Goal: Task Accomplishment & Management: Complete application form

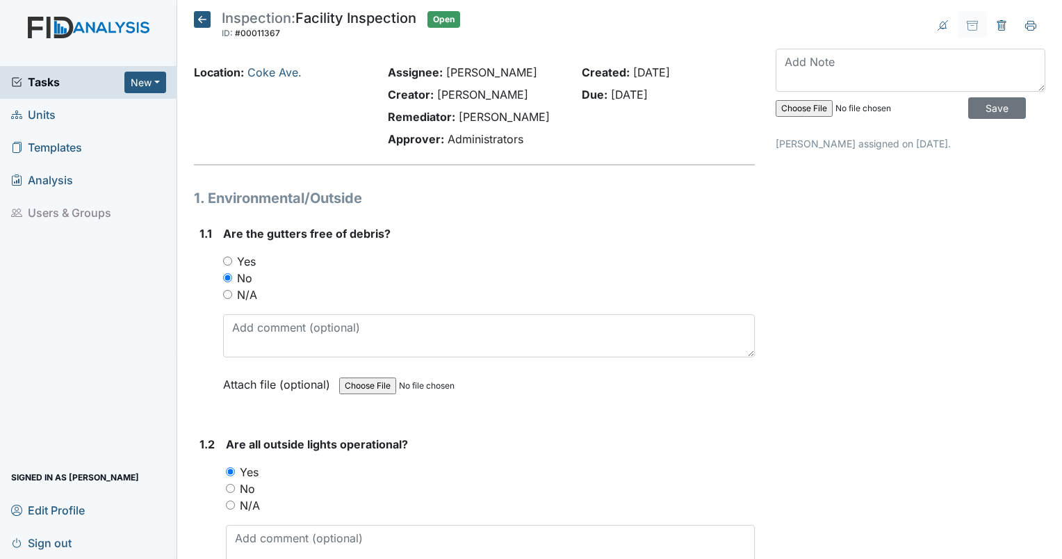
scroll to position [2294, 0]
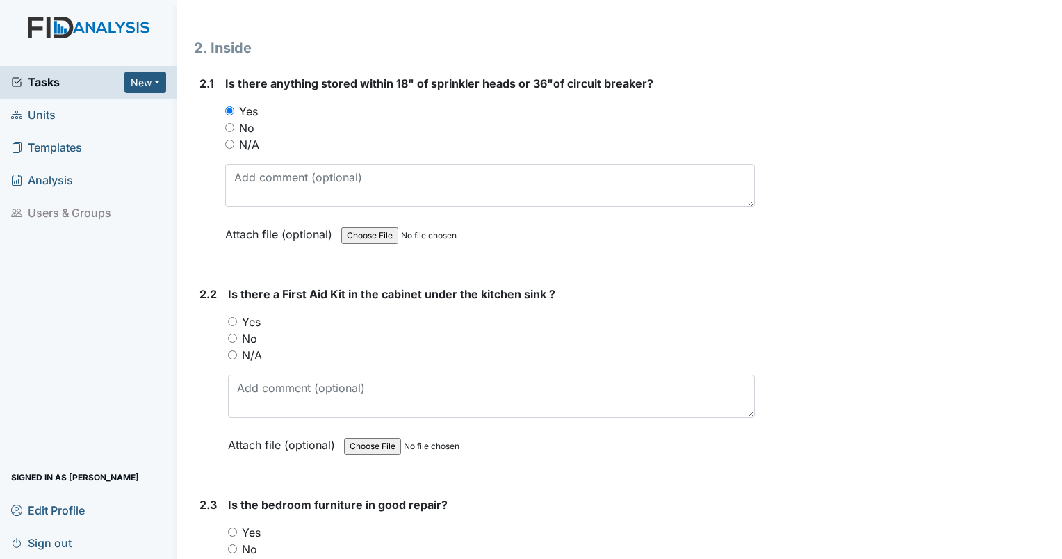
click at [228, 317] on input "Yes" at bounding box center [232, 321] width 9 height 9
radio input "true"
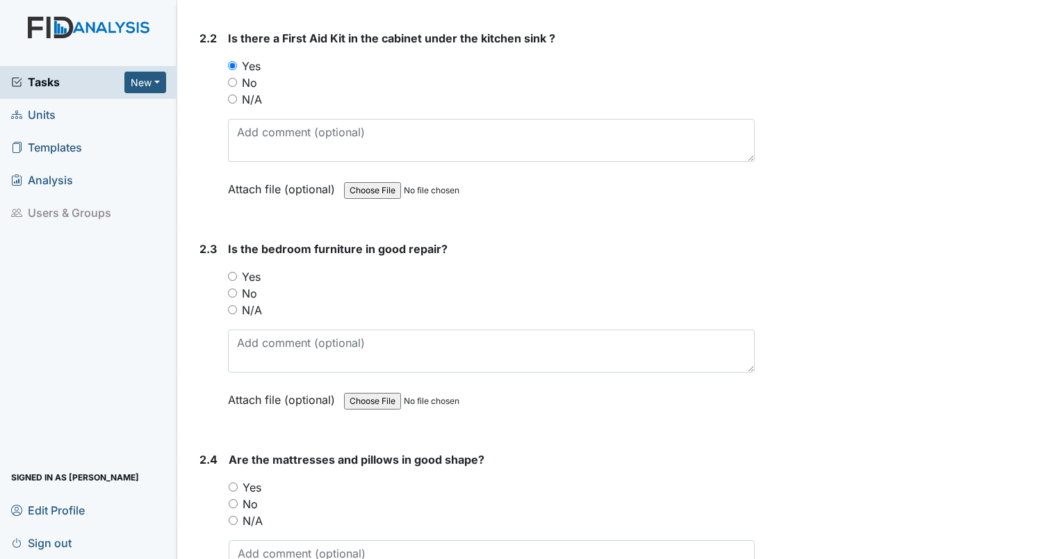
scroll to position [2711, 0]
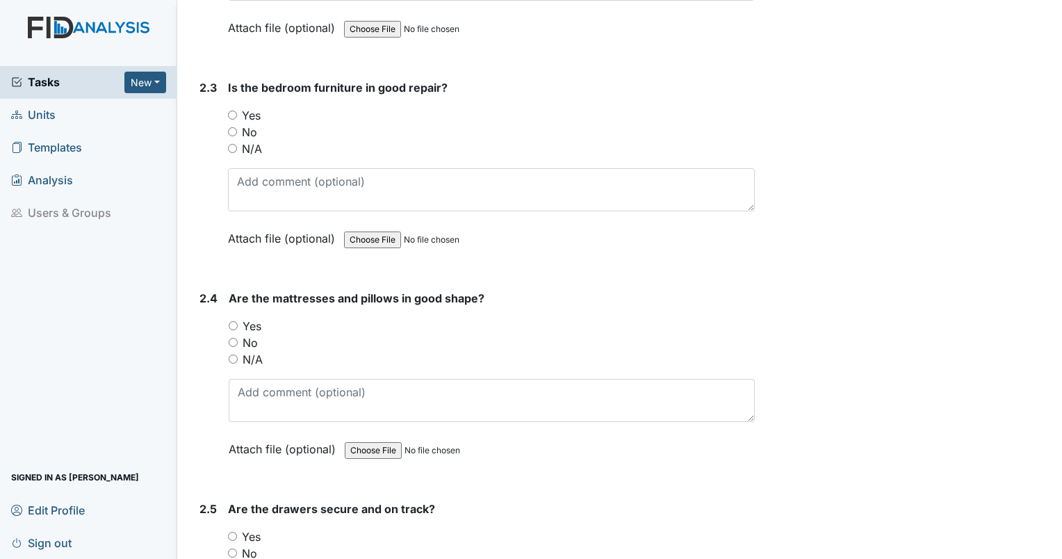
click at [231, 111] on input "Yes" at bounding box center [232, 115] width 9 height 9
radio input "true"
click at [234, 321] on input "Yes" at bounding box center [233, 325] width 9 height 9
radio input "true"
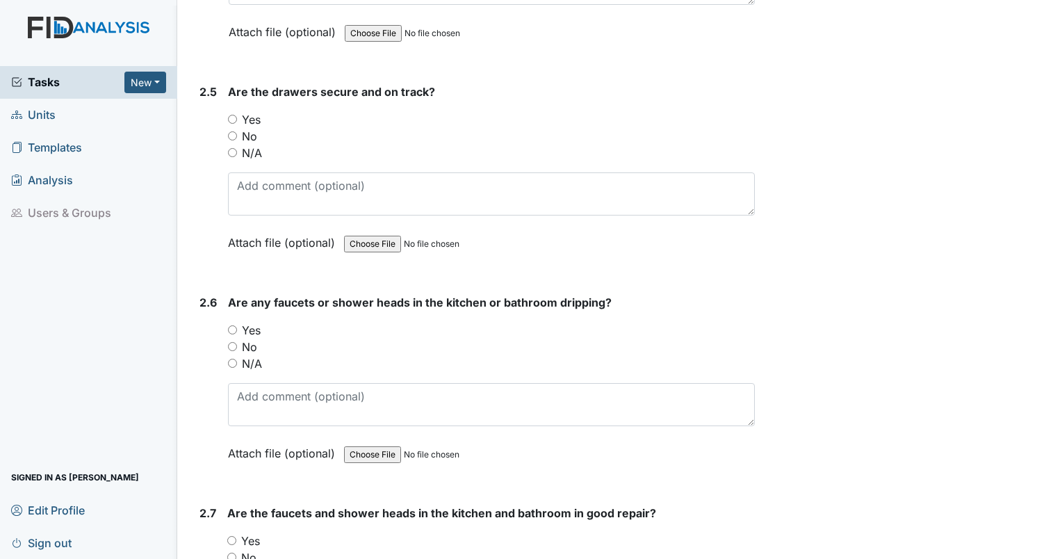
scroll to position [3197, 0]
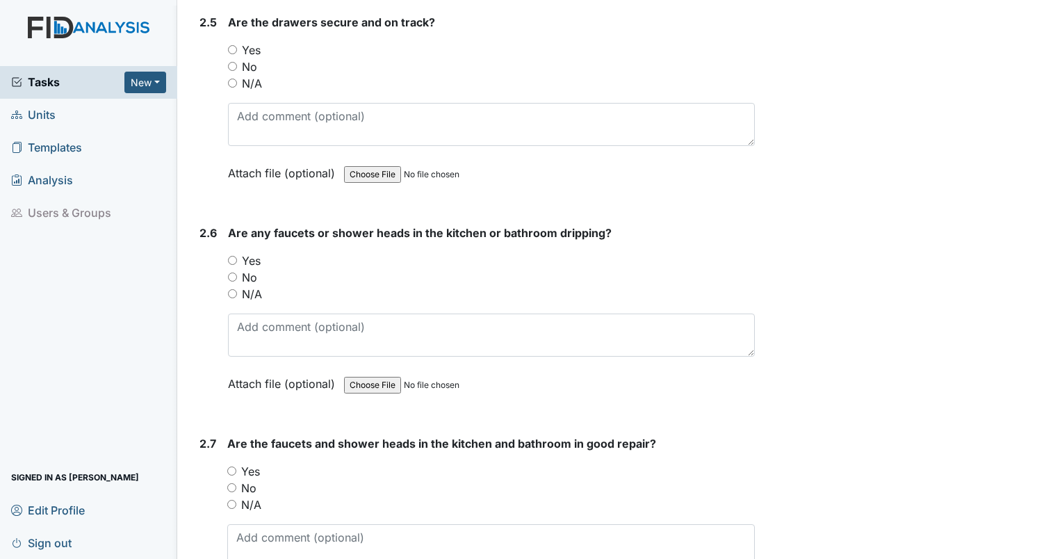
click at [232, 45] on input "Yes" at bounding box center [232, 49] width 9 height 9
radio input "true"
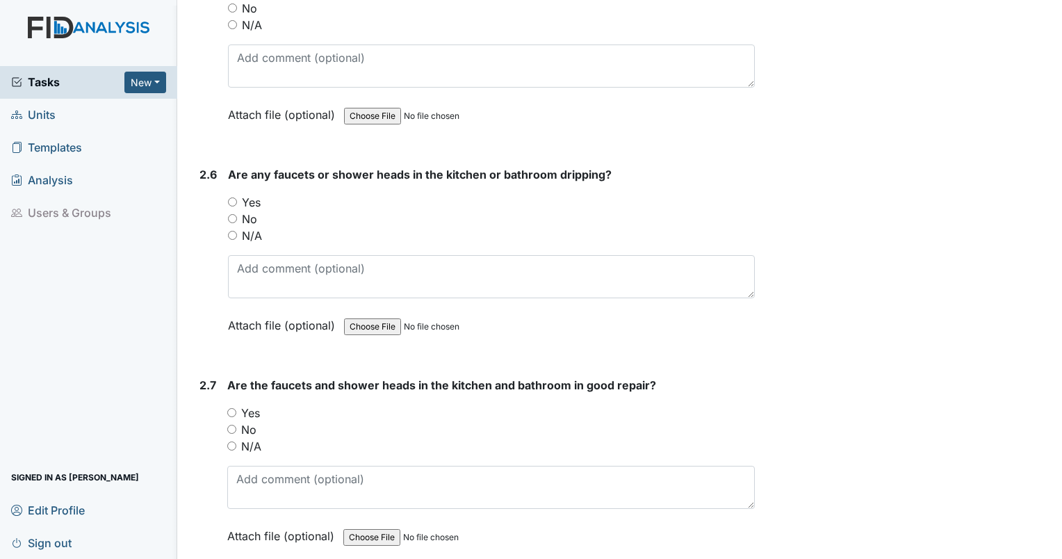
scroll to position [3336, 0]
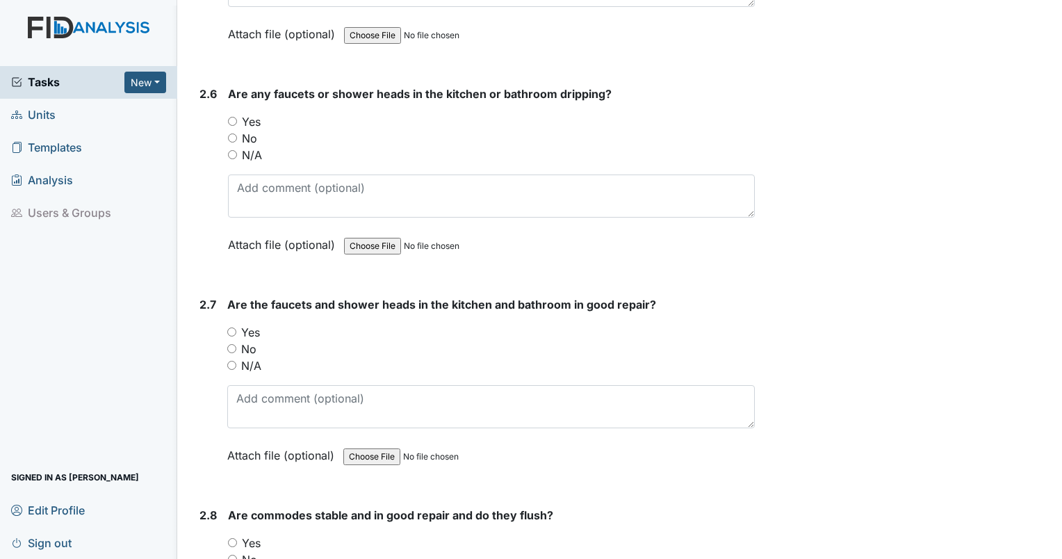
click at [234, 133] on input "No" at bounding box center [232, 137] width 9 height 9
radio input "true"
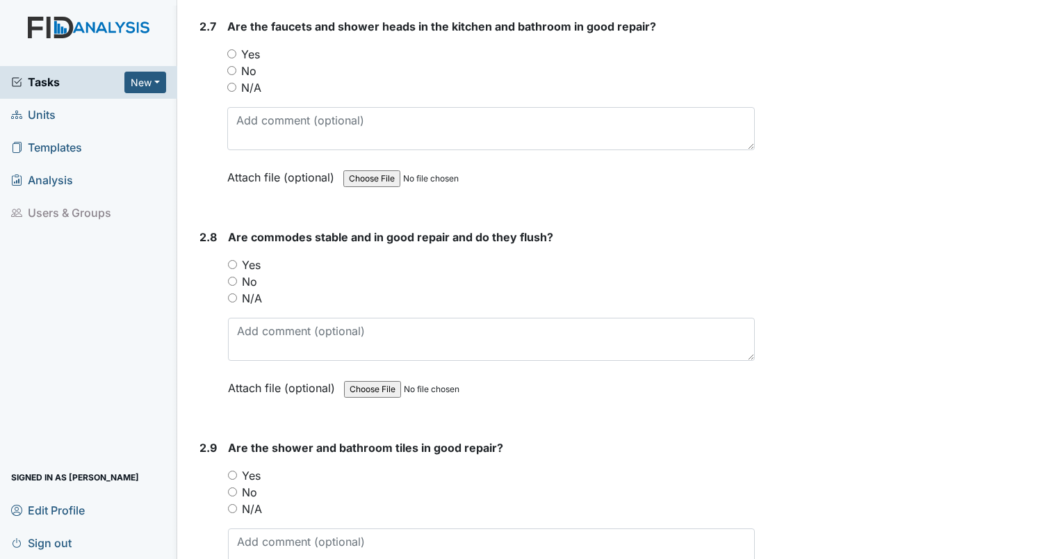
click at [241, 256] on div "Yes" at bounding box center [491, 264] width 527 height 17
click at [229, 260] on input "Yes" at bounding box center [232, 264] width 9 height 9
radio input "true"
click at [230, 49] on input "Yes" at bounding box center [231, 53] width 9 height 9
radio input "true"
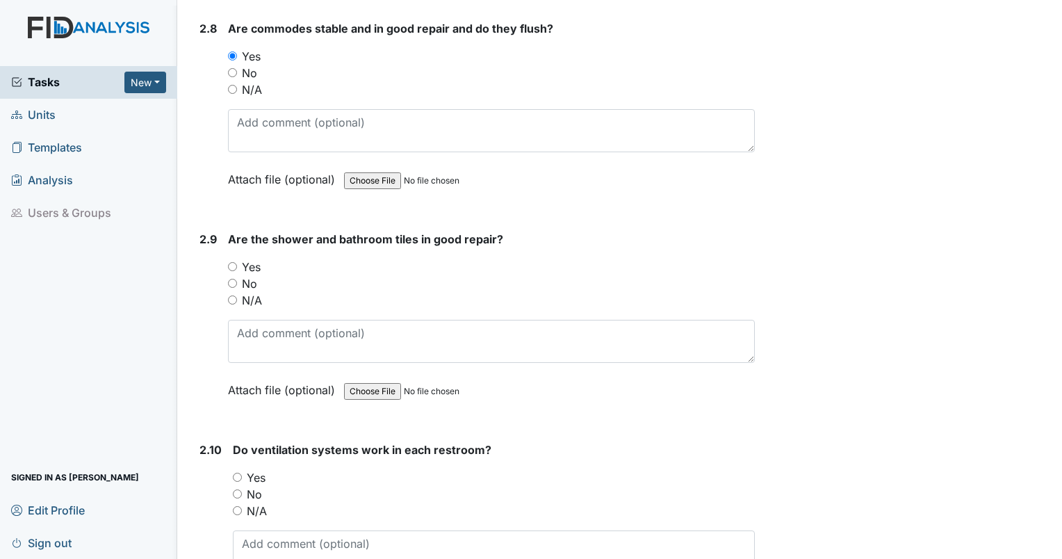
scroll to position [3962, 0]
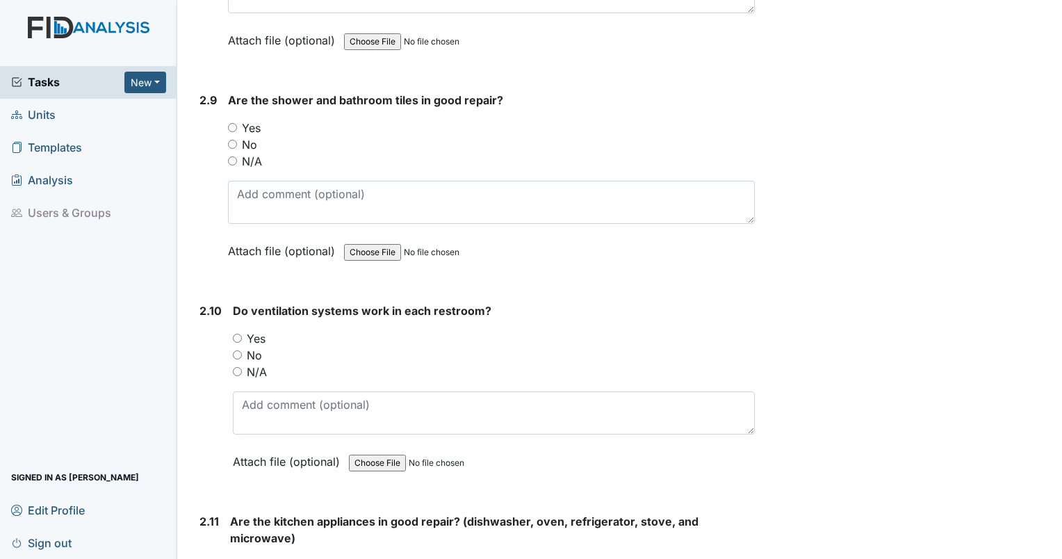
click at [229, 123] on input "Yes" at bounding box center [232, 127] width 9 height 9
radio input "true"
click at [240, 334] on input "Yes" at bounding box center [237, 338] width 9 height 9
radio input "true"
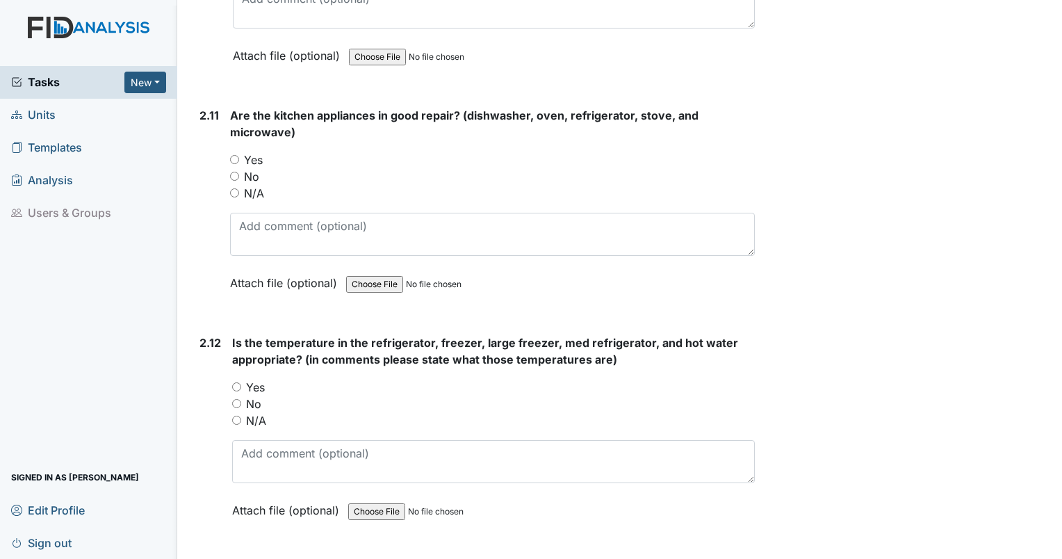
scroll to position [4379, 0]
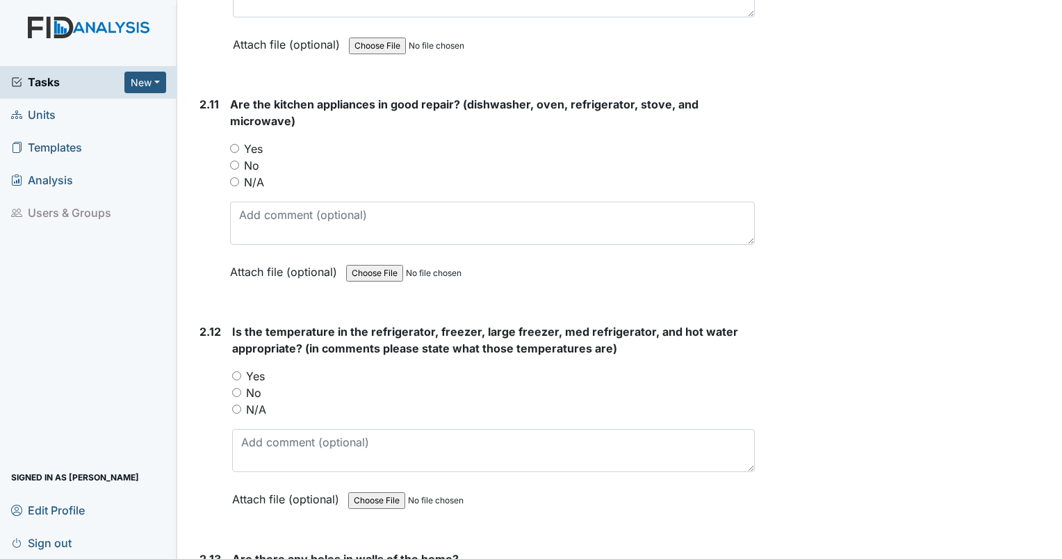
click at [236, 371] on input "Yes" at bounding box center [236, 375] width 9 height 9
radio input "true"
click at [231, 144] on input "Yes" at bounding box center [234, 148] width 9 height 9
radio input "true"
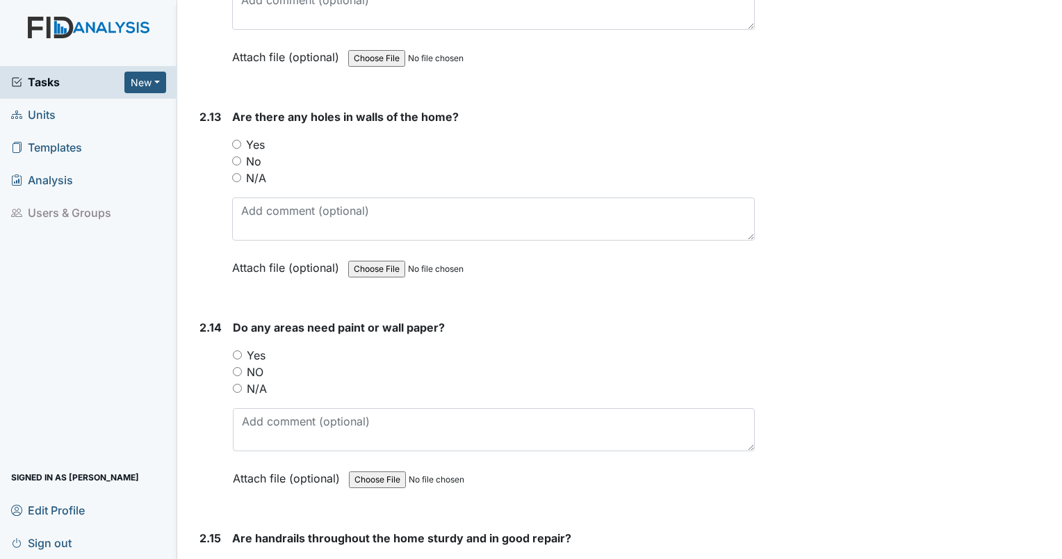
scroll to position [4865, 0]
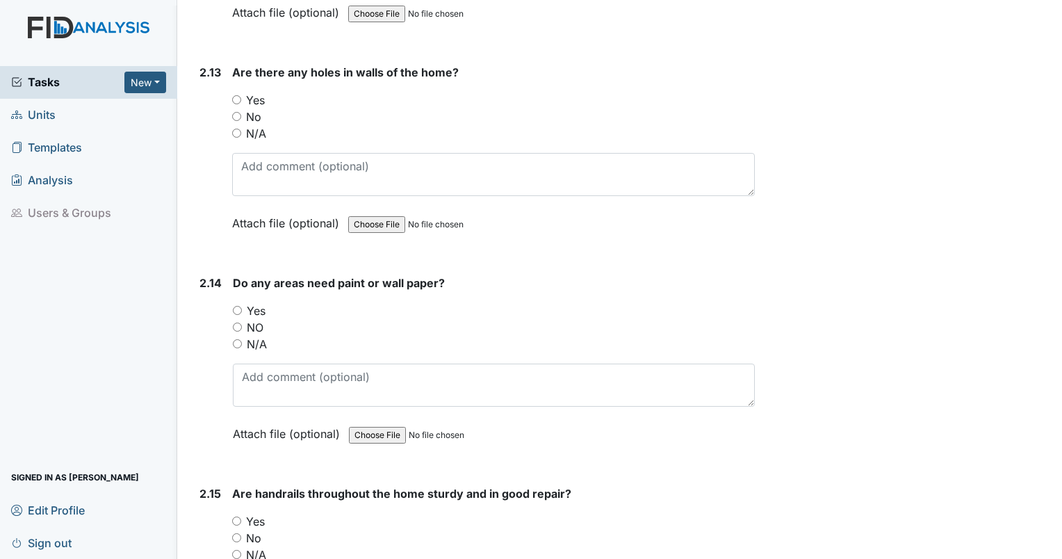
click at [236, 306] on input "Yes" at bounding box center [237, 310] width 9 height 9
radio input "true"
click at [236, 112] on input "No" at bounding box center [236, 116] width 9 height 9
radio input "true"
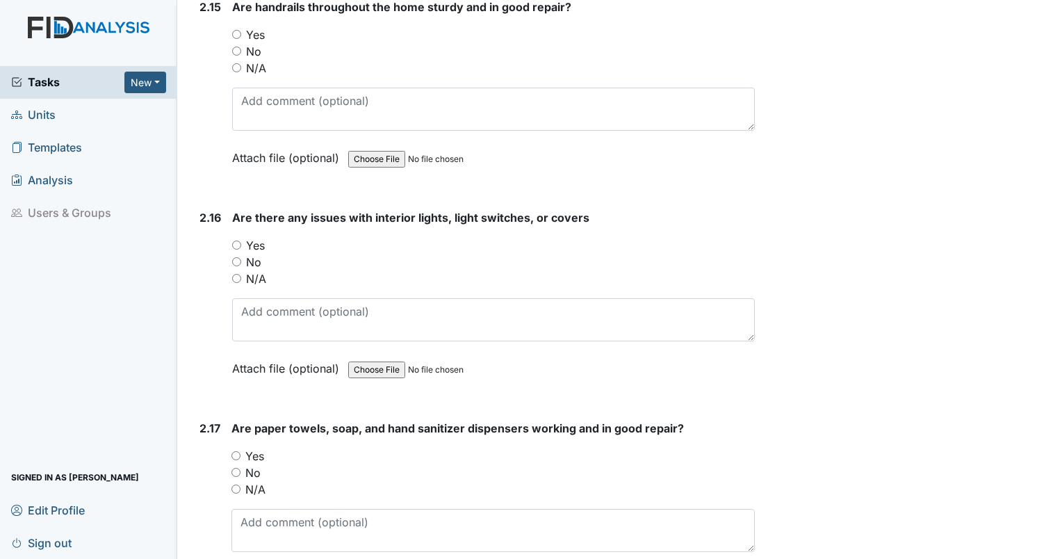
scroll to position [5282, 0]
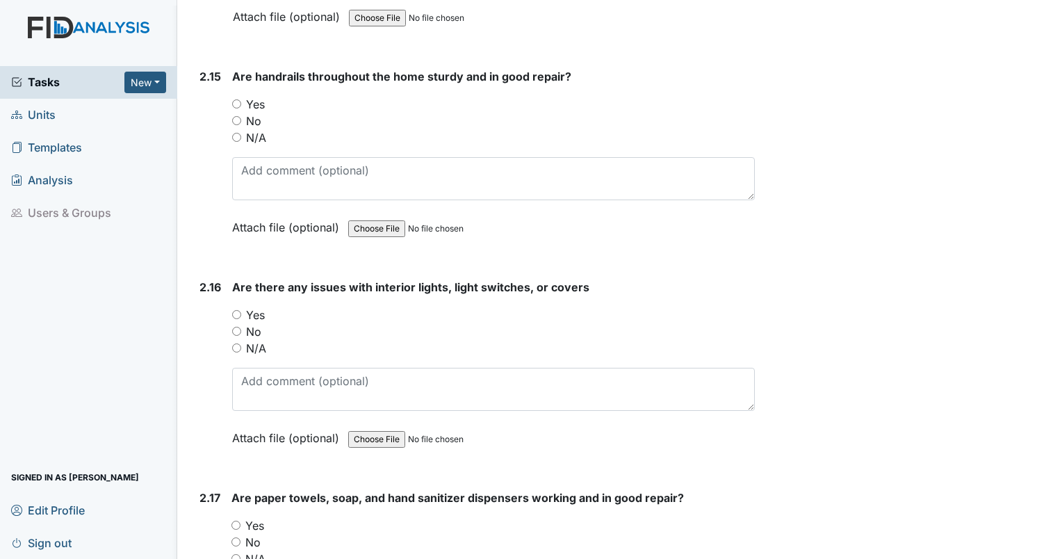
click at [234, 99] on input "Yes" at bounding box center [236, 103] width 9 height 9
radio input "true"
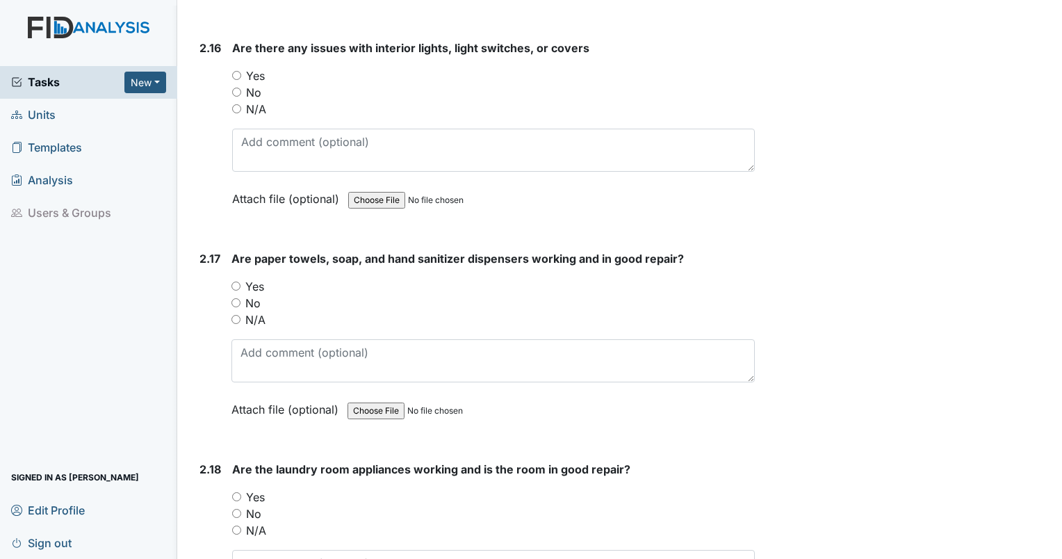
scroll to position [5491, 0]
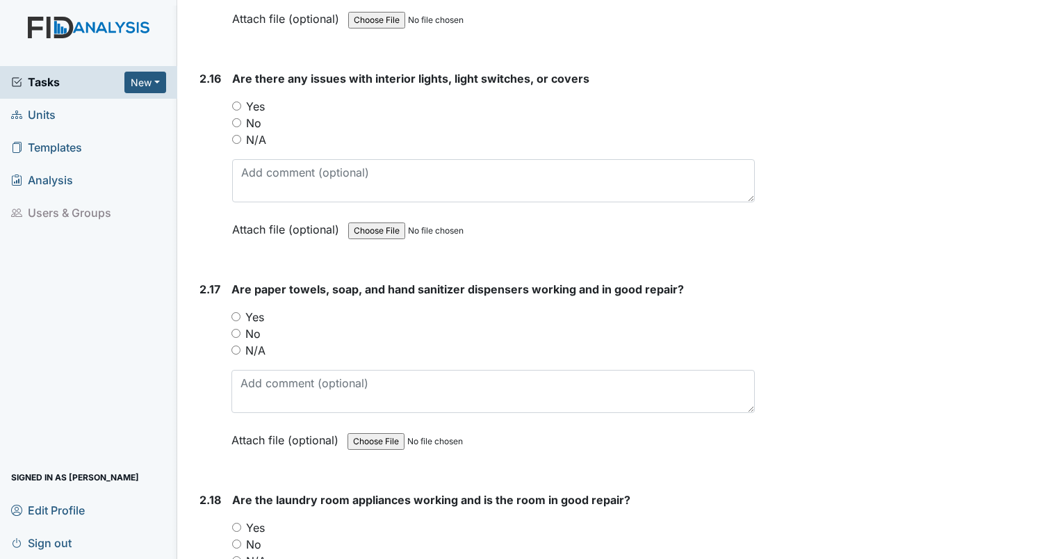
click at [228, 294] on div "2.17 Are paper towels, soap, and hand sanitizer dispensers working and in good …" at bounding box center [474, 375] width 561 height 188
click at [236, 312] on input "Yes" at bounding box center [235, 316] width 9 height 9
radio input "true"
click at [236, 101] on input "Yes" at bounding box center [236, 105] width 9 height 9
radio input "true"
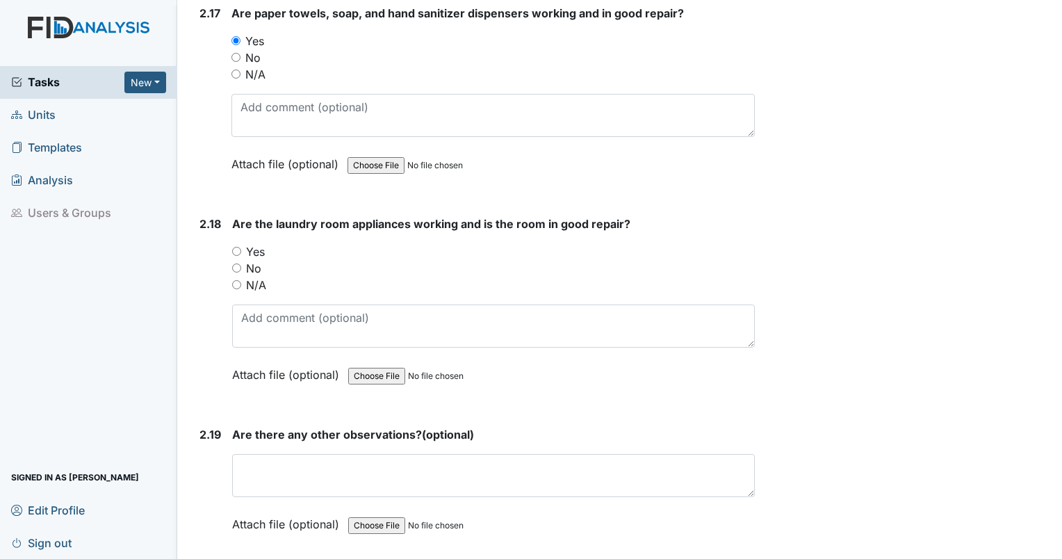
scroll to position [5838, 0]
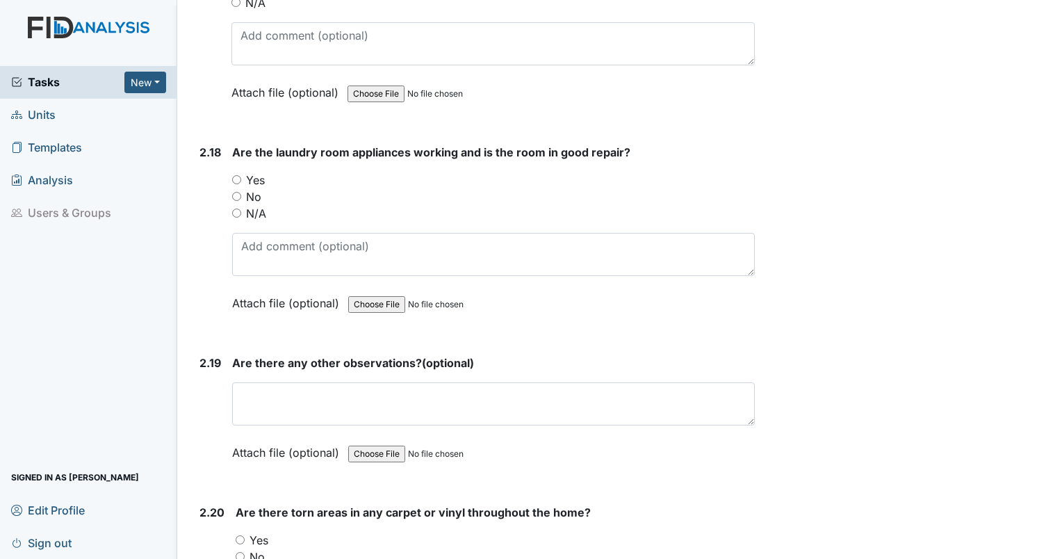
click at [236, 175] on input "Yes" at bounding box center [236, 179] width 9 height 9
radio input "true"
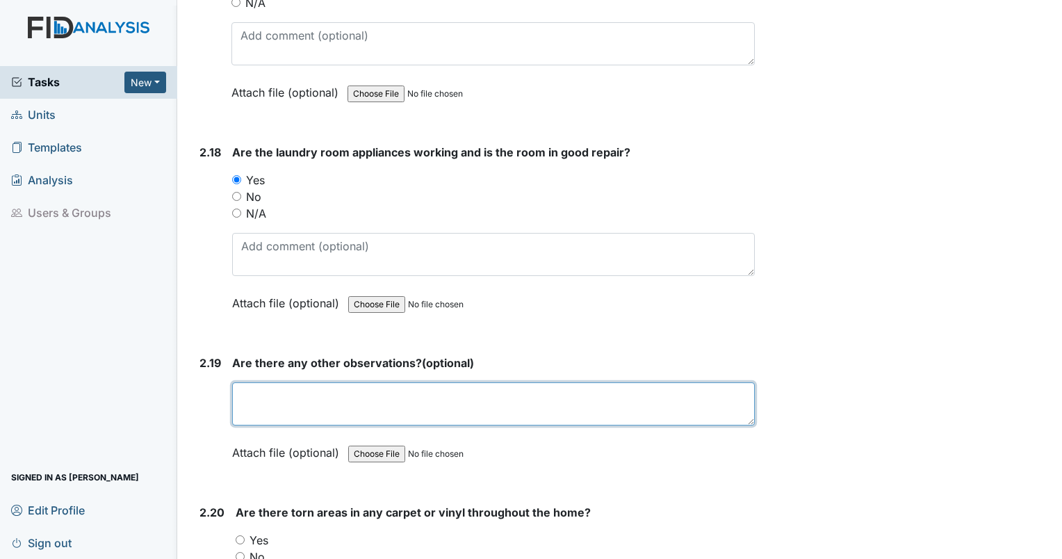
click at [267, 383] on textarea at bounding box center [493, 403] width 523 height 43
type textarea "na"
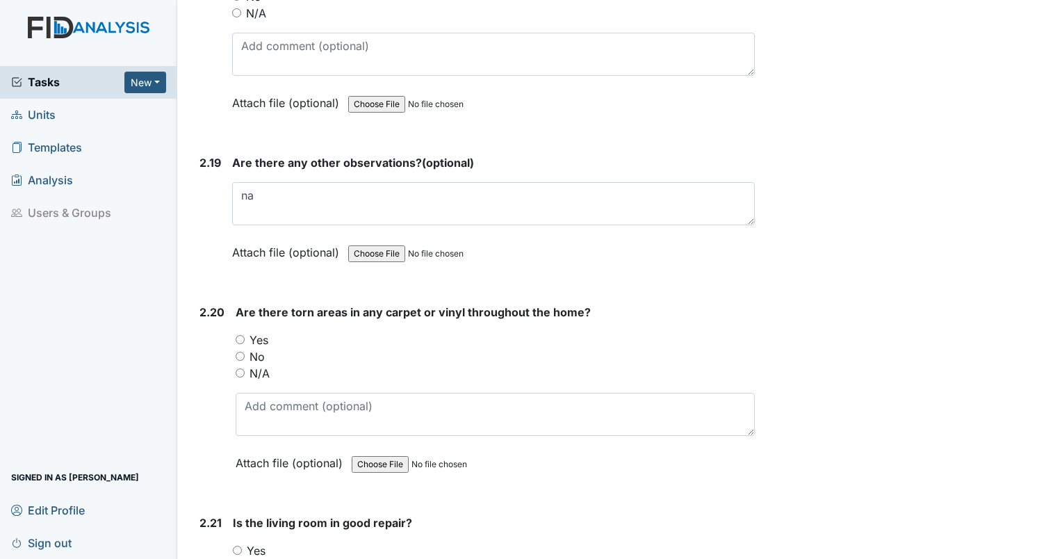
scroll to position [6047, 0]
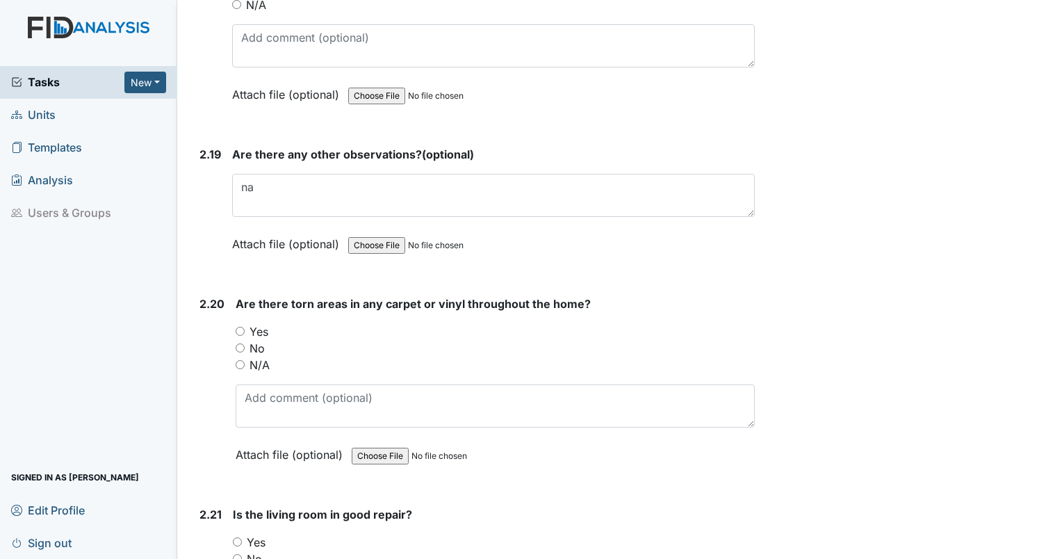
click at [237, 343] on input "No" at bounding box center [240, 347] width 9 height 9
radio input "true"
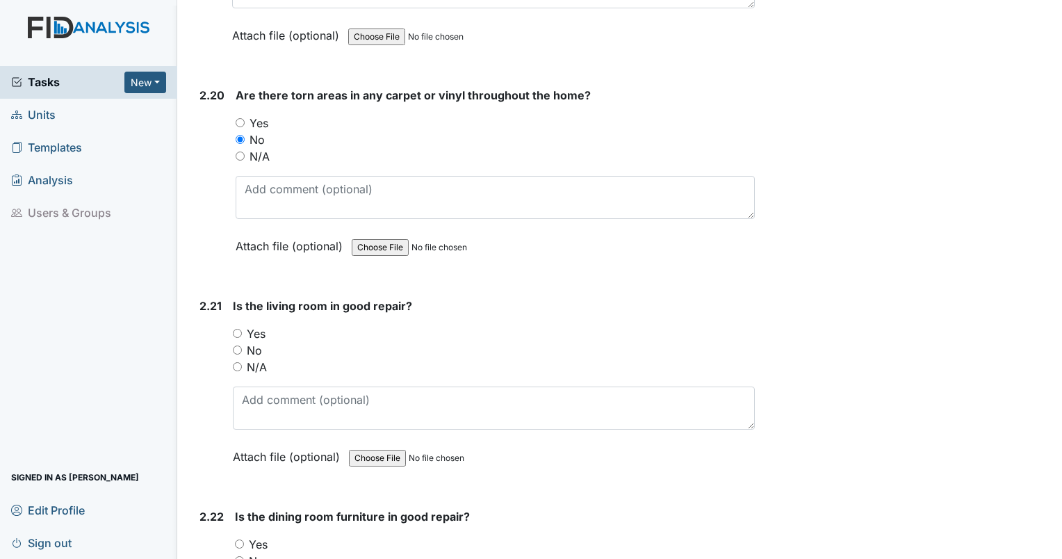
click at [234, 329] on input "Yes" at bounding box center [237, 333] width 9 height 9
radio input "true"
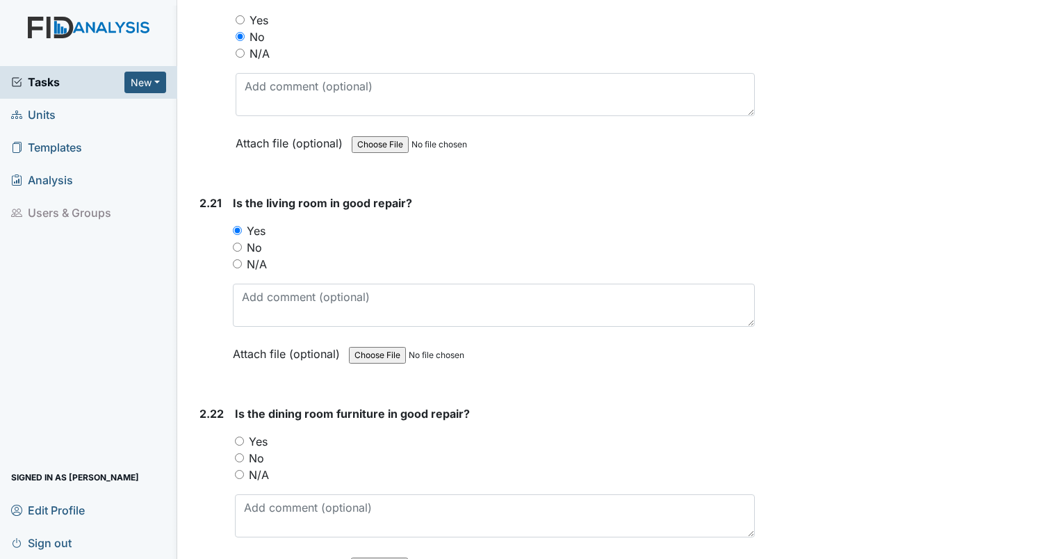
scroll to position [6464, 0]
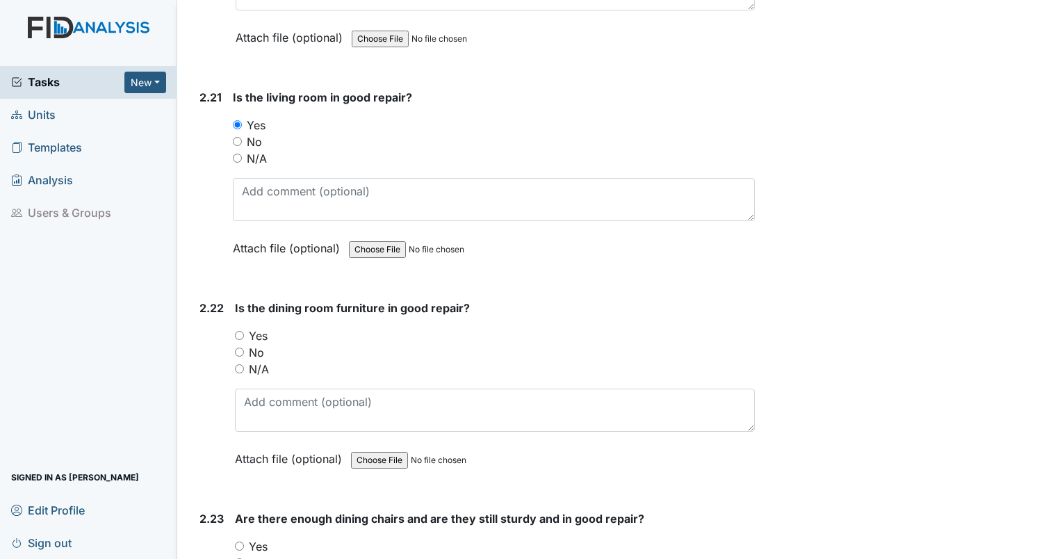
click at [711, 302] on div "Is the dining room furniture in good repair? You must select one of the below o…" at bounding box center [495, 388] width 520 height 177
click at [239, 331] on input "Yes" at bounding box center [239, 335] width 9 height 9
radio input "true"
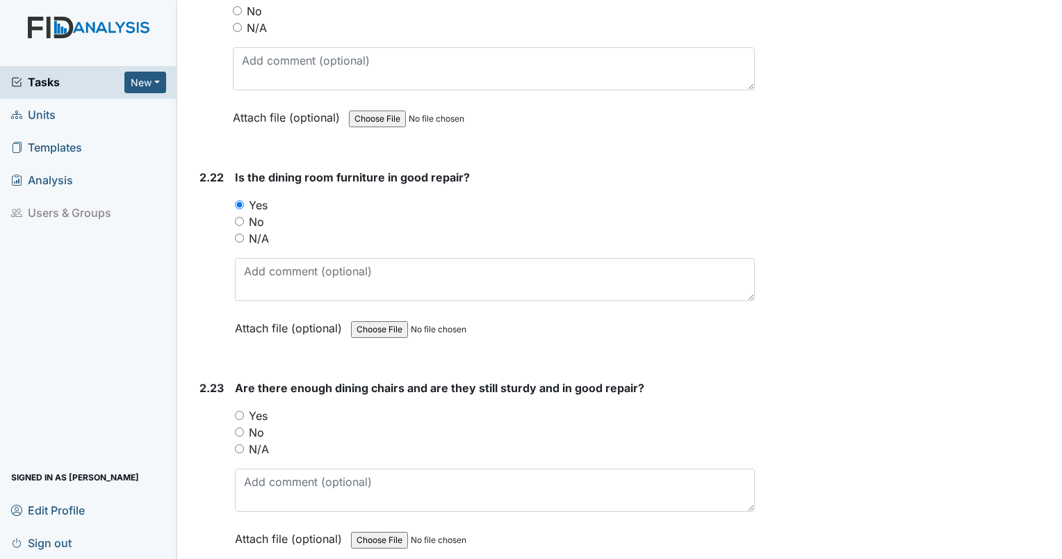
scroll to position [6603, 0]
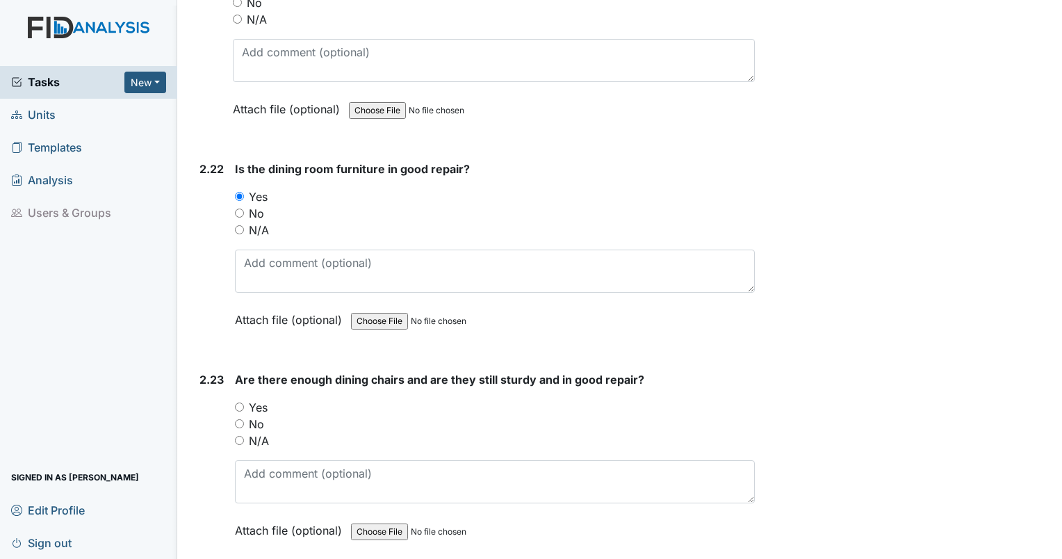
click at [240, 402] on input "Yes" at bounding box center [239, 406] width 9 height 9
radio input "true"
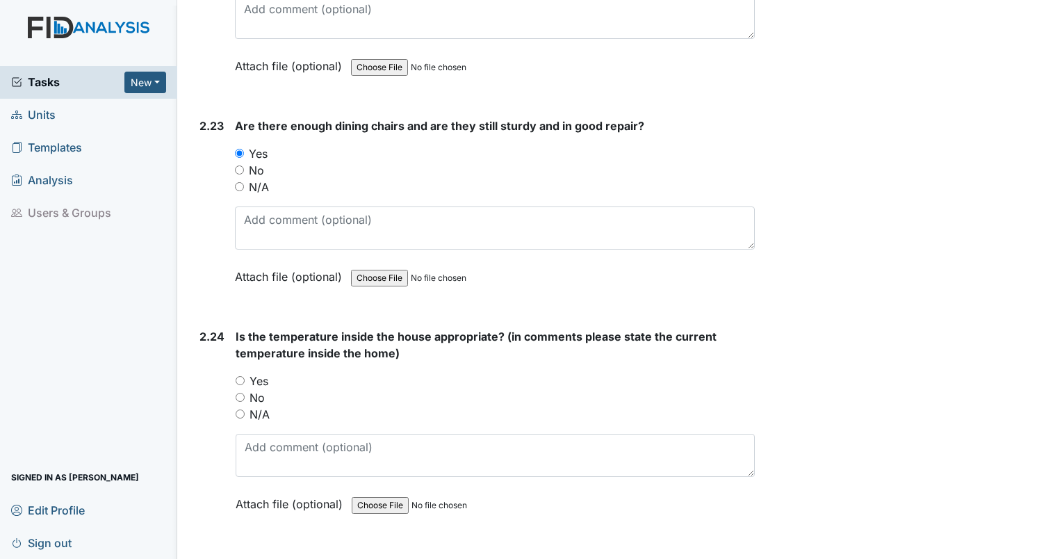
scroll to position [6881, 0]
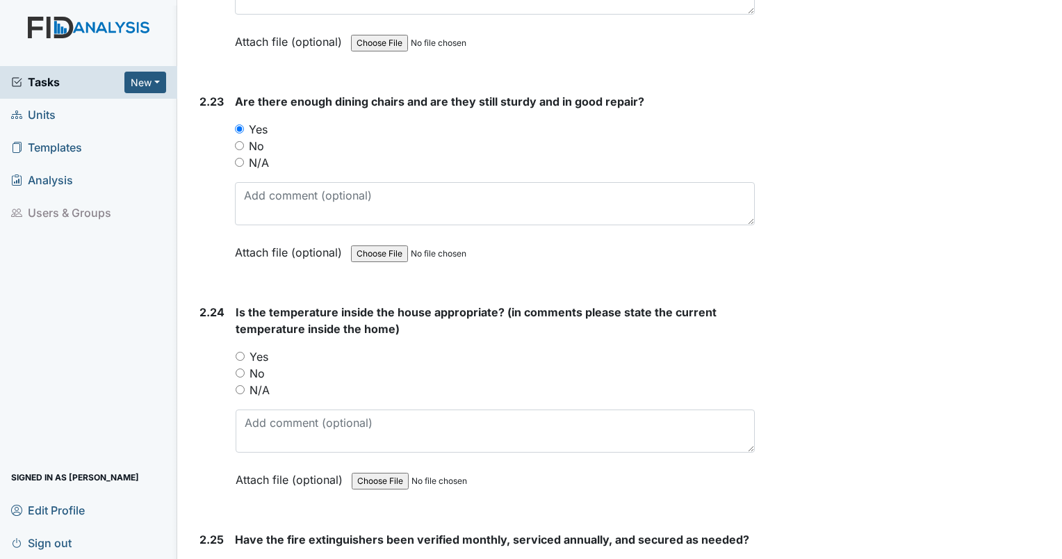
drag, startPoint x: 241, startPoint y: 332, endPoint x: 242, endPoint y: 346, distance: 14.6
click at [241, 352] on input "Yes" at bounding box center [240, 356] width 9 height 9
radio input "true"
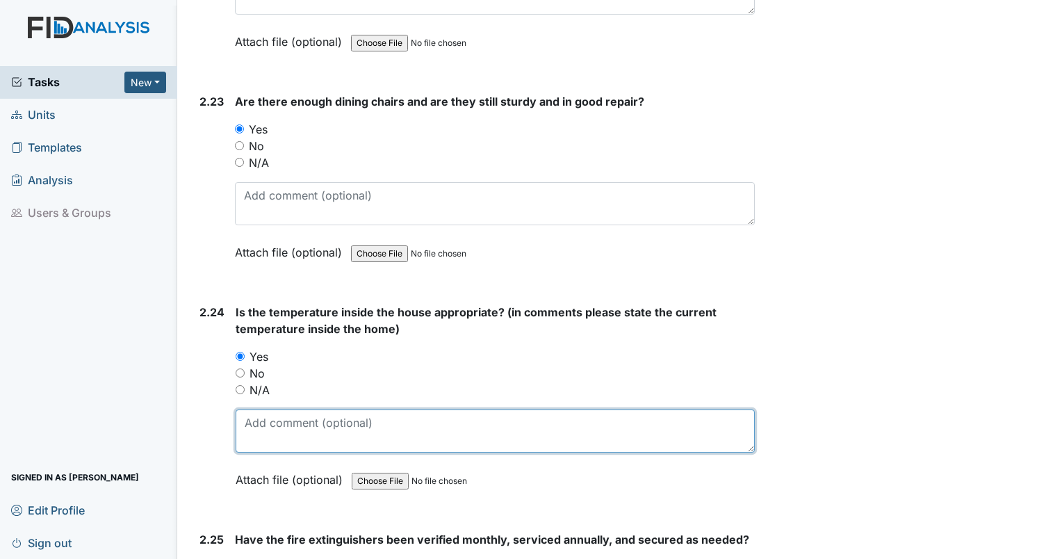
click at [460, 418] on textarea at bounding box center [495, 430] width 519 height 43
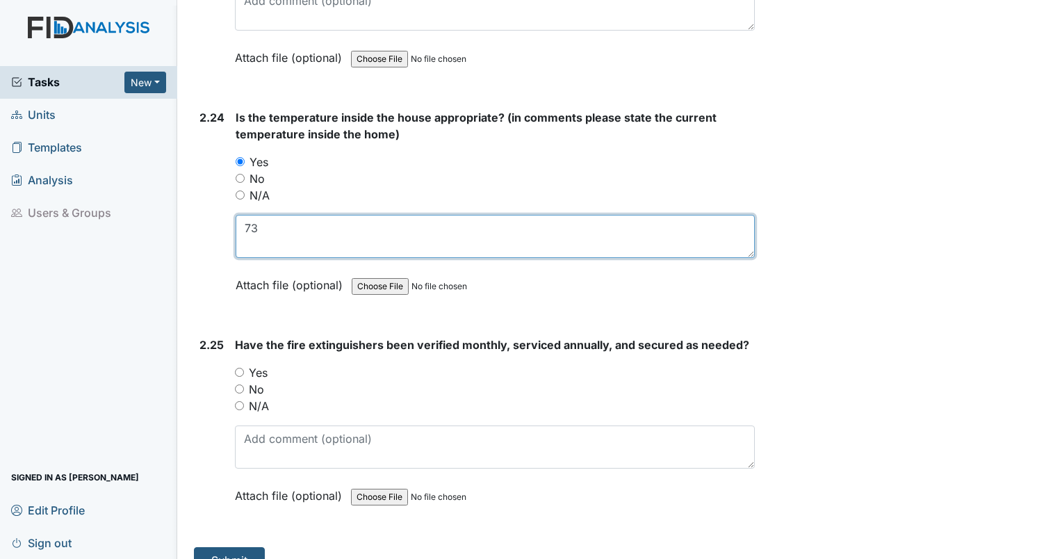
scroll to position [7076, 0]
type textarea "73"
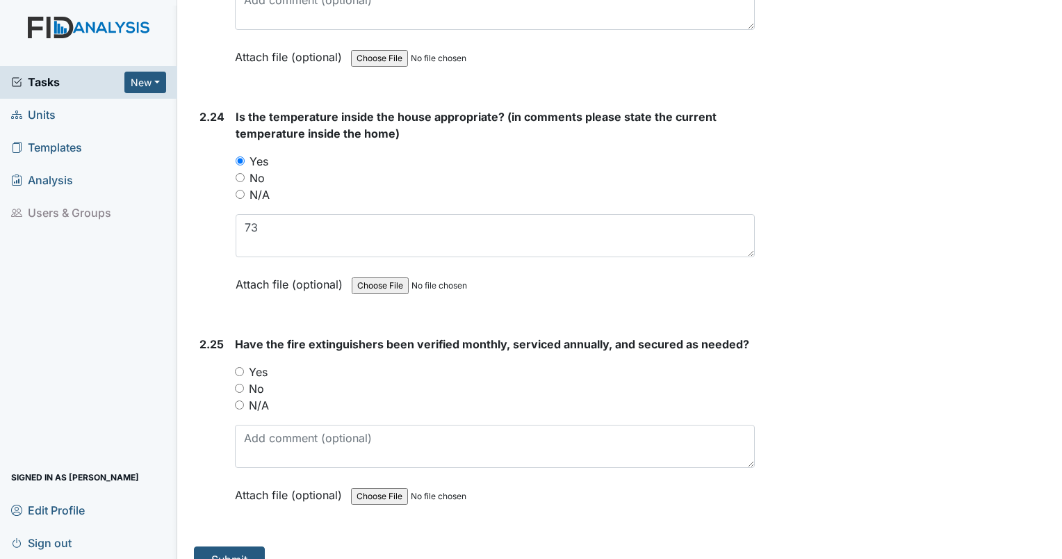
click at [242, 367] on input "Yes" at bounding box center [239, 371] width 9 height 9
radio input "true"
click at [231, 546] on button "Submit" at bounding box center [229, 559] width 71 height 26
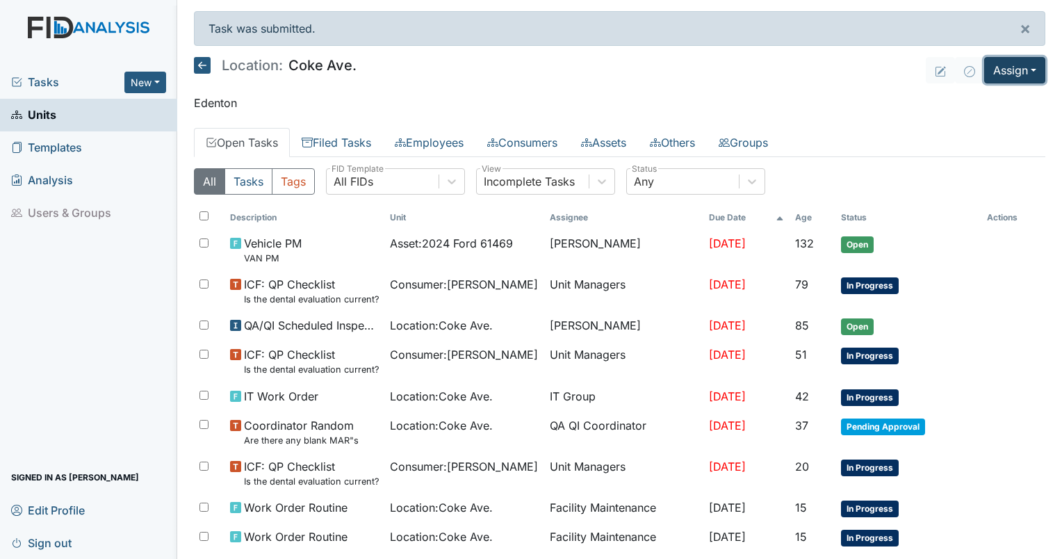
click at [1012, 70] on button "Assign" at bounding box center [1014, 70] width 61 height 26
click at [986, 122] on link "Assign Inspection" at bounding box center [982, 124] width 125 height 22
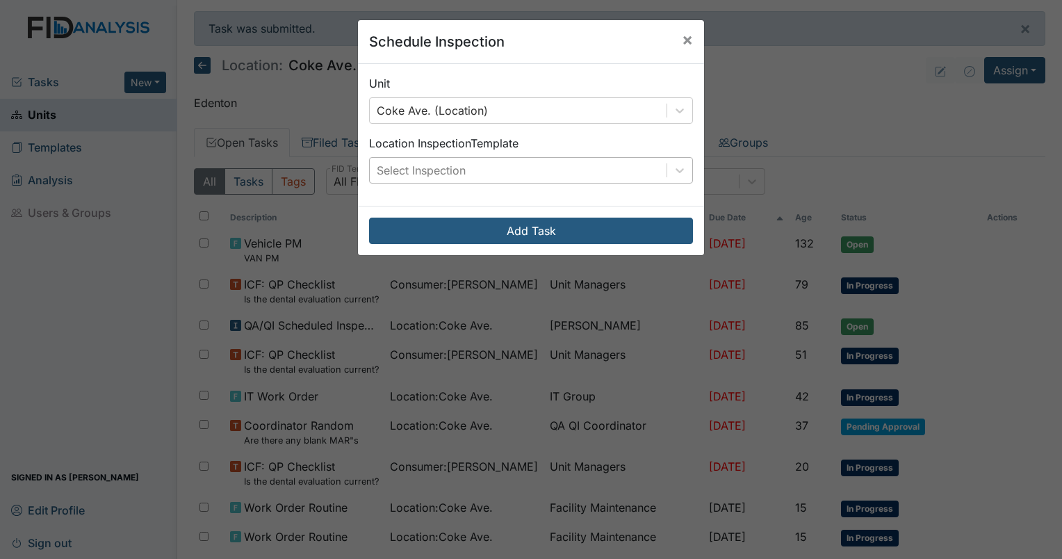
click at [551, 165] on div "Select Inspection" at bounding box center [518, 170] width 297 height 25
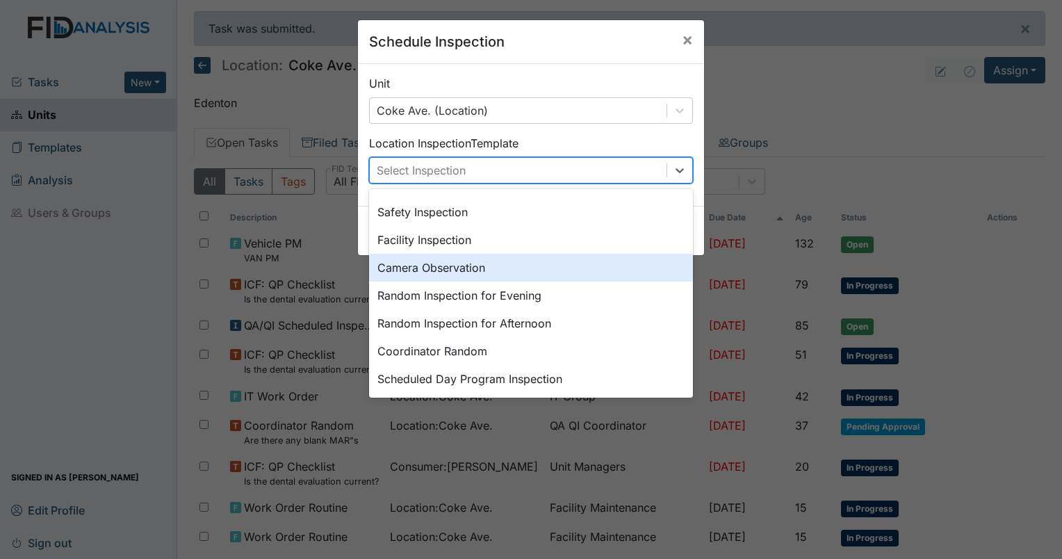
scroll to position [139, 0]
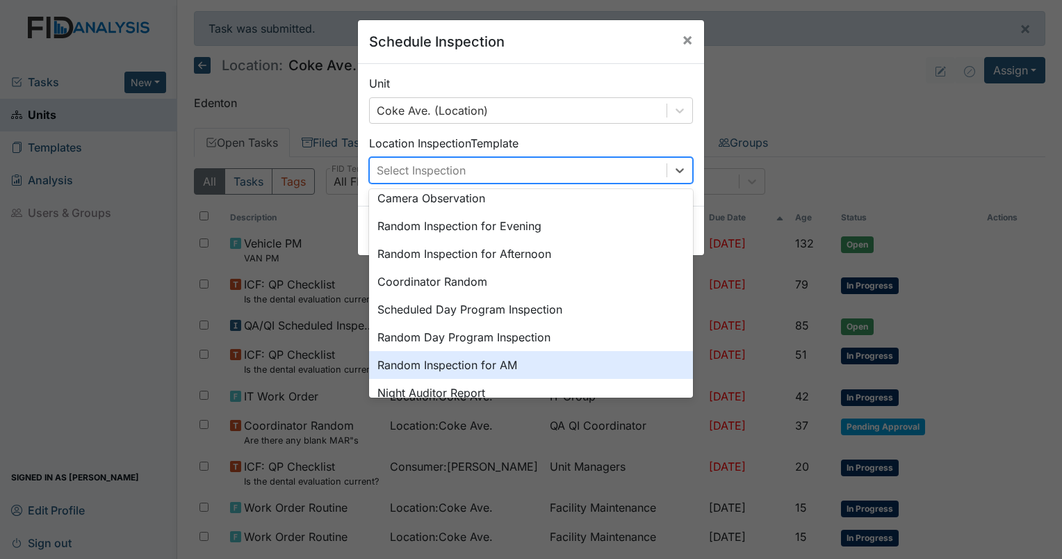
click at [512, 359] on div "Random Inspection for AM" at bounding box center [531, 365] width 324 height 28
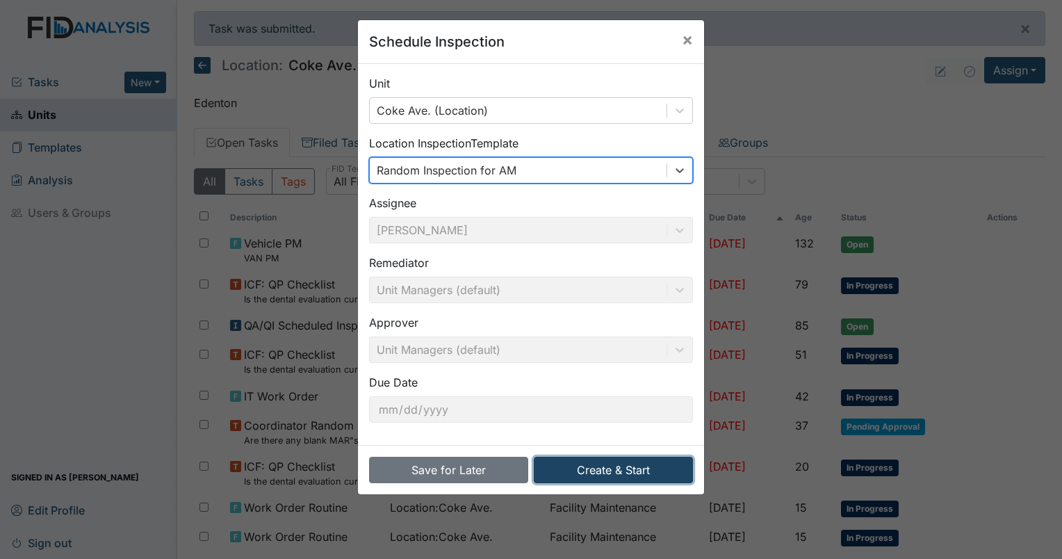
click at [642, 473] on button "Create & Start" at bounding box center [613, 470] width 159 height 26
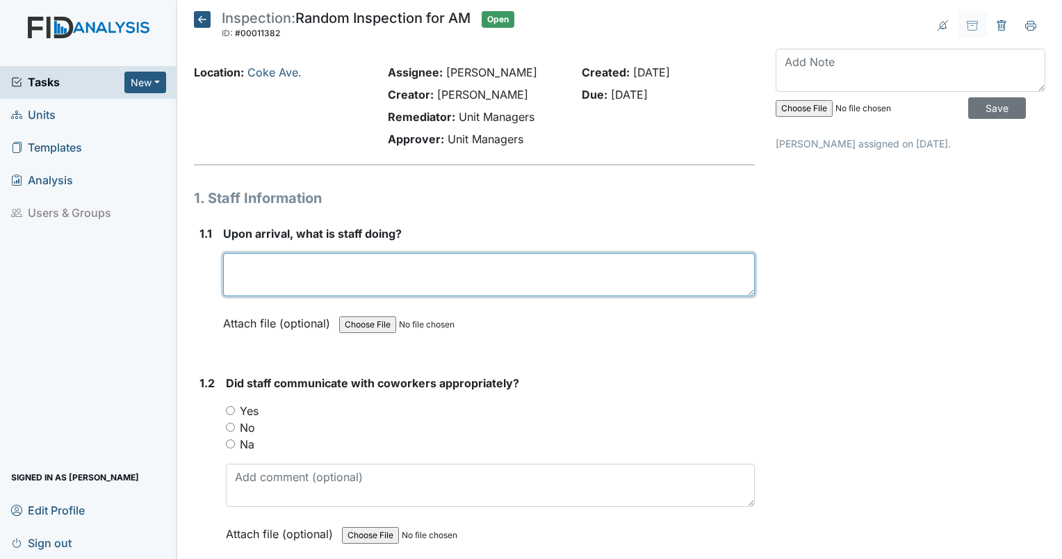
click at [467, 279] on textarea at bounding box center [489, 274] width 532 height 43
type textarea "getting ready for the workshop"
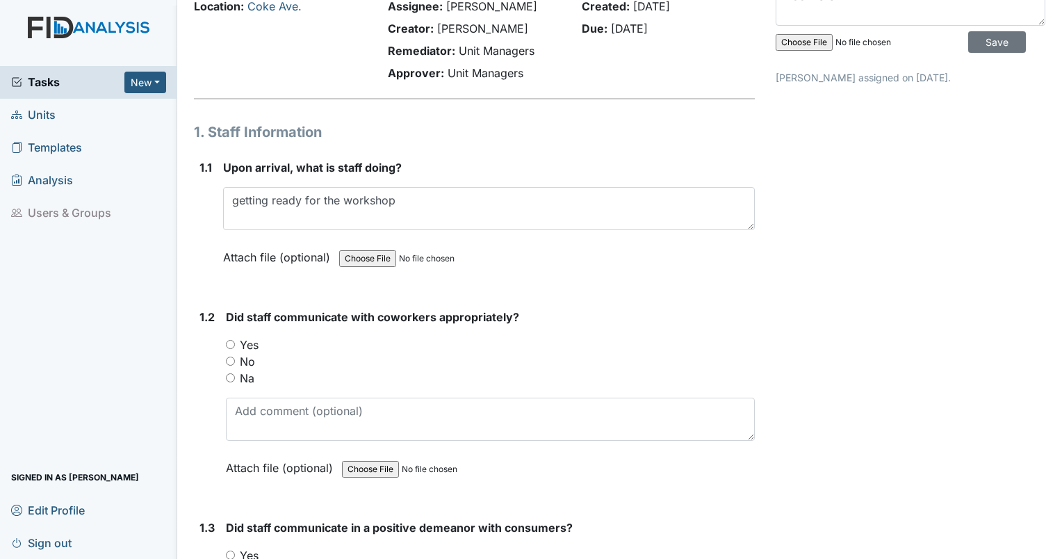
scroll to position [139, 0]
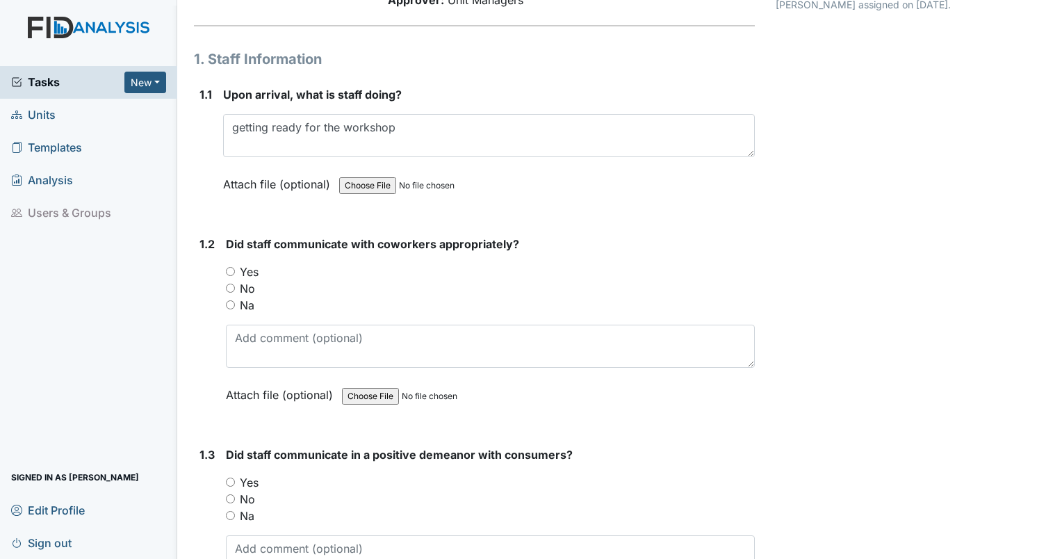
click at [228, 270] on input "Yes" at bounding box center [230, 271] width 9 height 9
radio input "true"
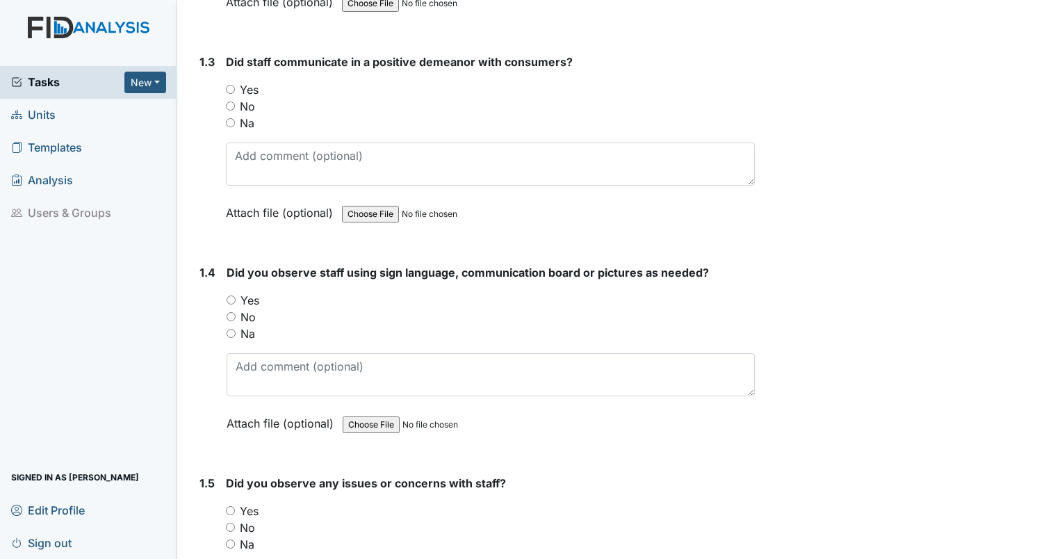
scroll to position [556, 0]
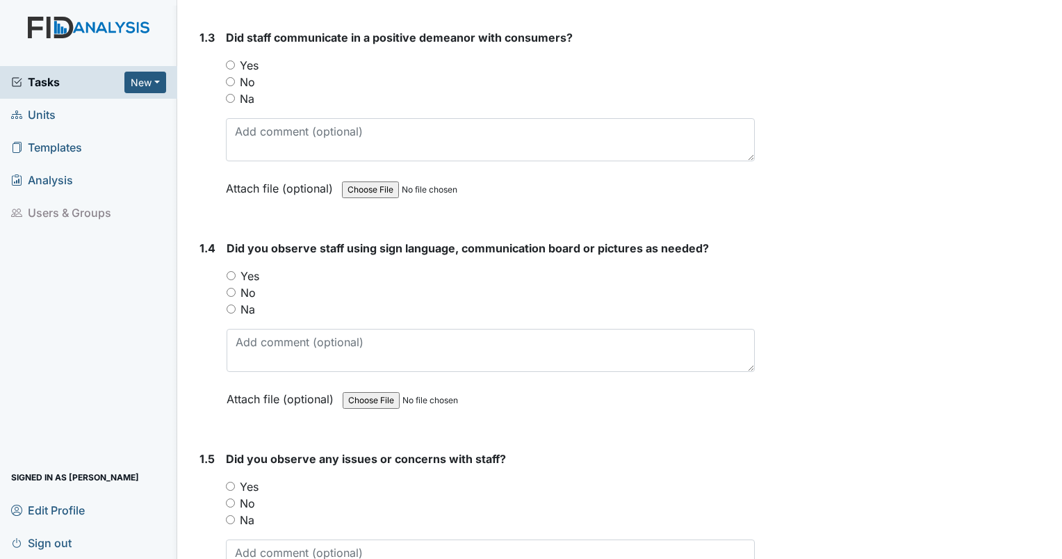
click at [231, 60] on input "Yes" at bounding box center [230, 64] width 9 height 9
radio input "true"
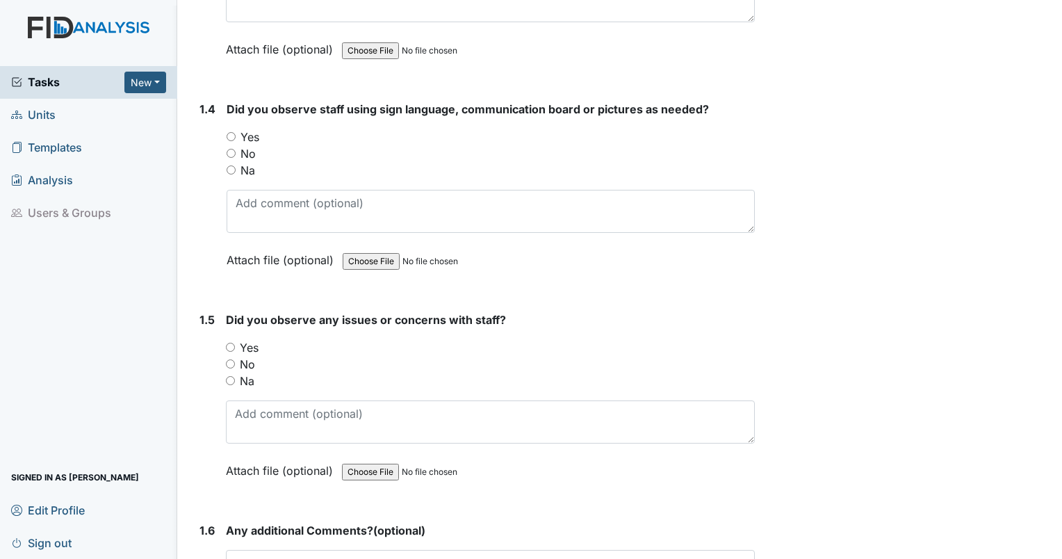
scroll to position [765, 0]
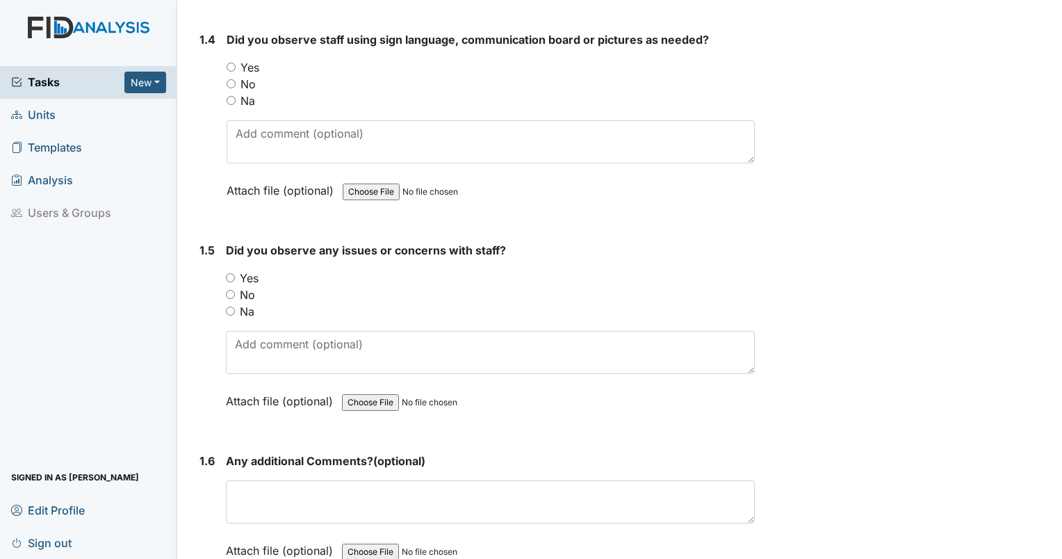
click at [233, 59] on div "Yes" at bounding box center [491, 67] width 528 height 17
click at [232, 67] on input "Yes" at bounding box center [231, 67] width 9 height 9
radio input "true"
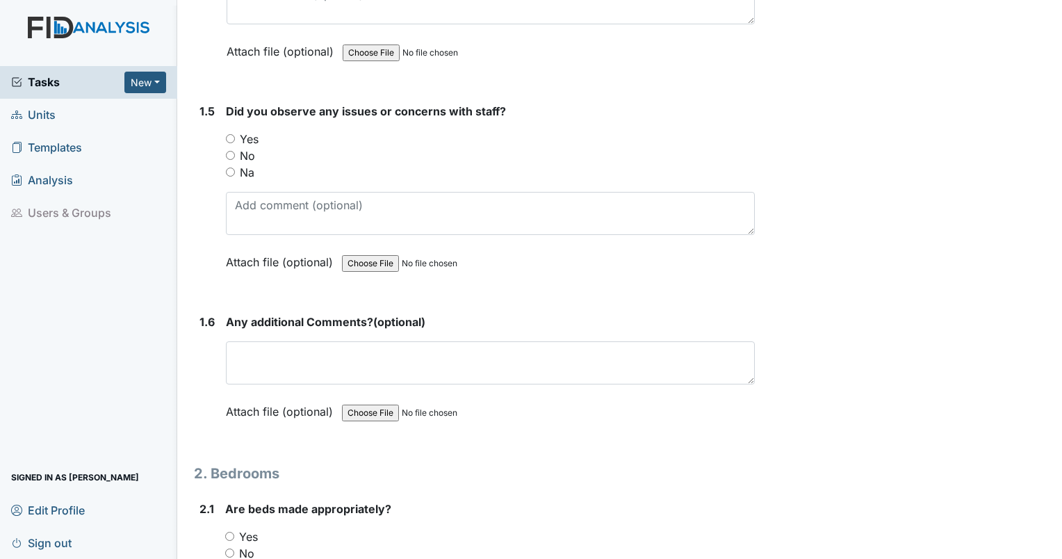
scroll to position [973, 0]
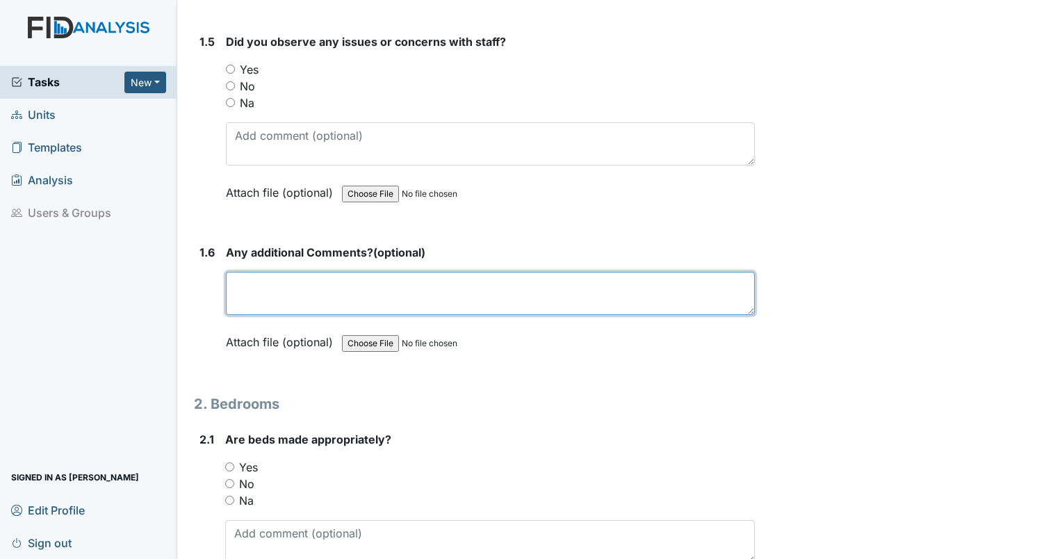
drag, startPoint x: 605, startPoint y: 295, endPoint x: 642, endPoint y: 269, distance: 45.9
click at [609, 290] on textarea at bounding box center [490, 293] width 529 height 43
type textarea "no"
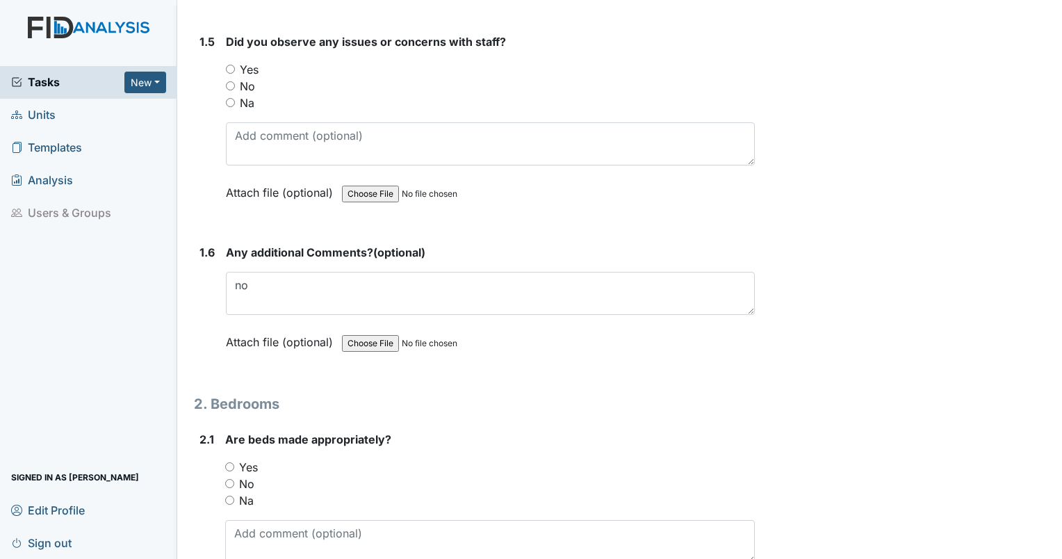
click at [231, 85] on input "No" at bounding box center [230, 85] width 9 height 9
radio input "true"
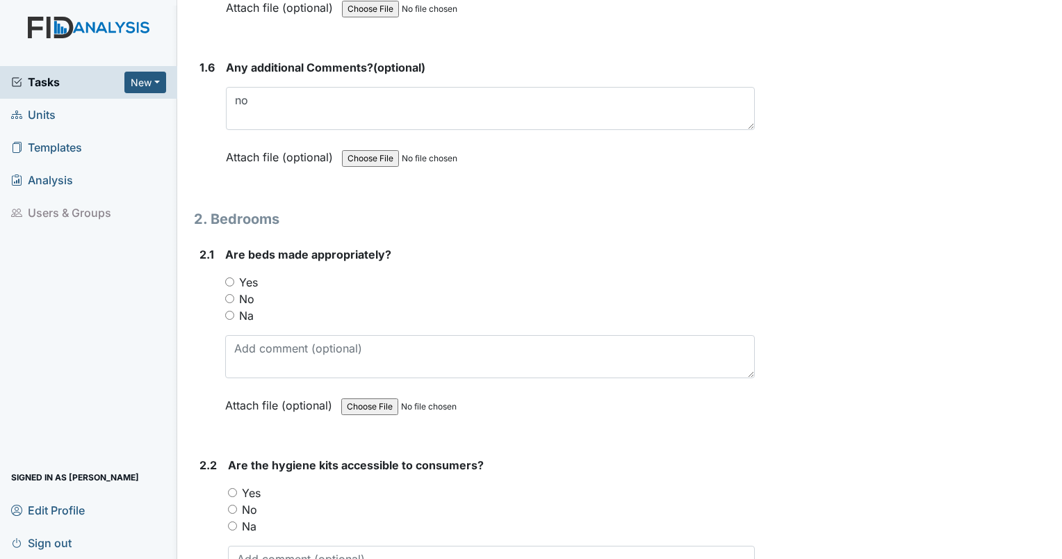
scroll to position [1182, 0]
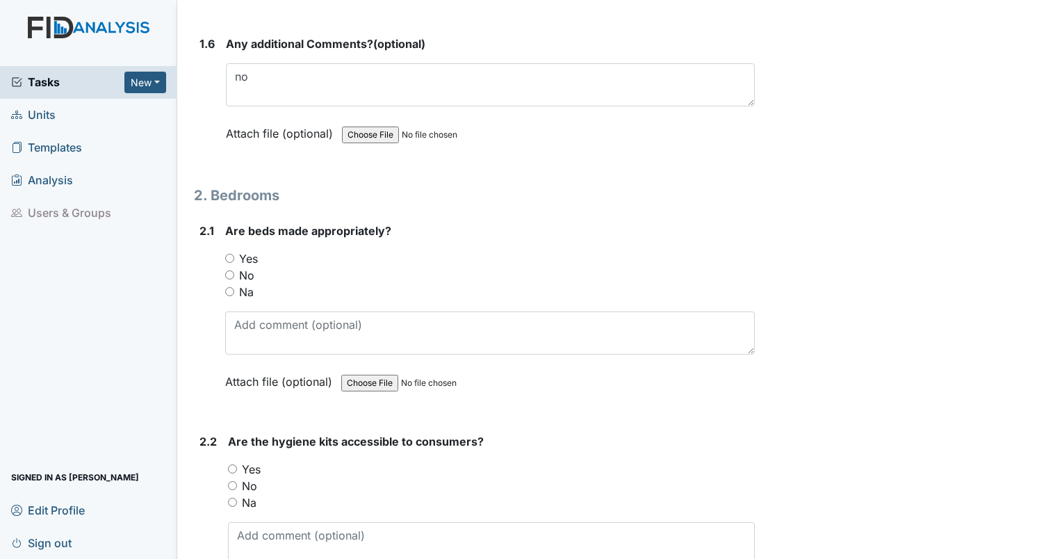
click at [228, 254] on input "Yes" at bounding box center [229, 258] width 9 height 9
radio input "true"
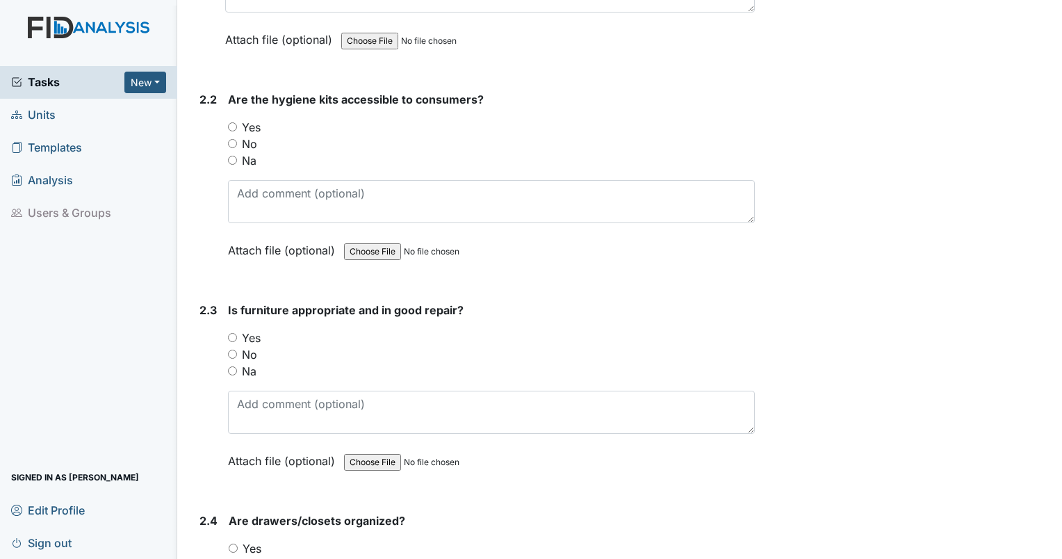
scroll to position [1529, 0]
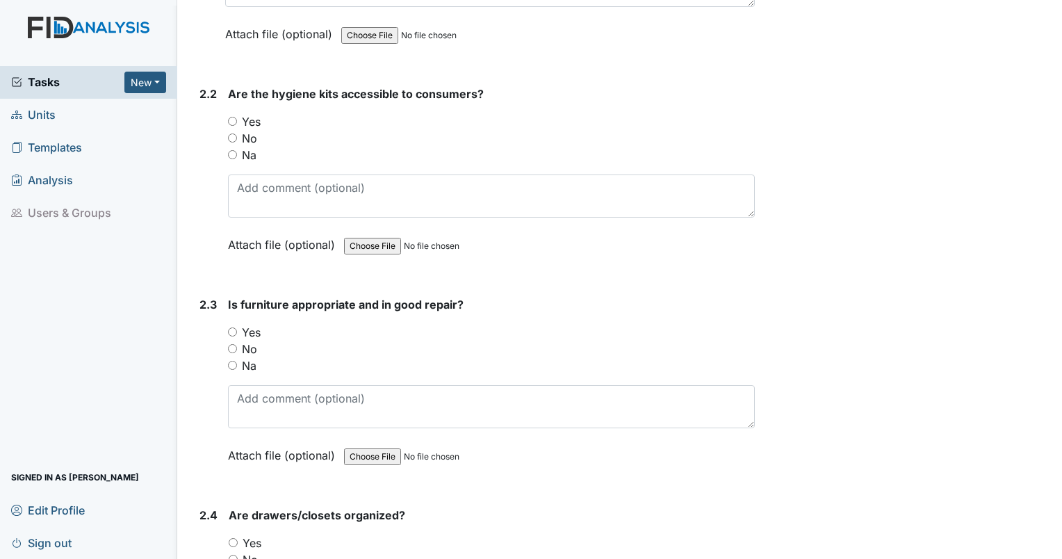
click at [236, 119] on input "Yes" at bounding box center [232, 121] width 9 height 9
radio input "true"
click at [244, 328] on label "Yes" at bounding box center [251, 332] width 19 height 17
click at [237, 328] on input "Yes" at bounding box center [232, 331] width 9 height 9
radio input "true"
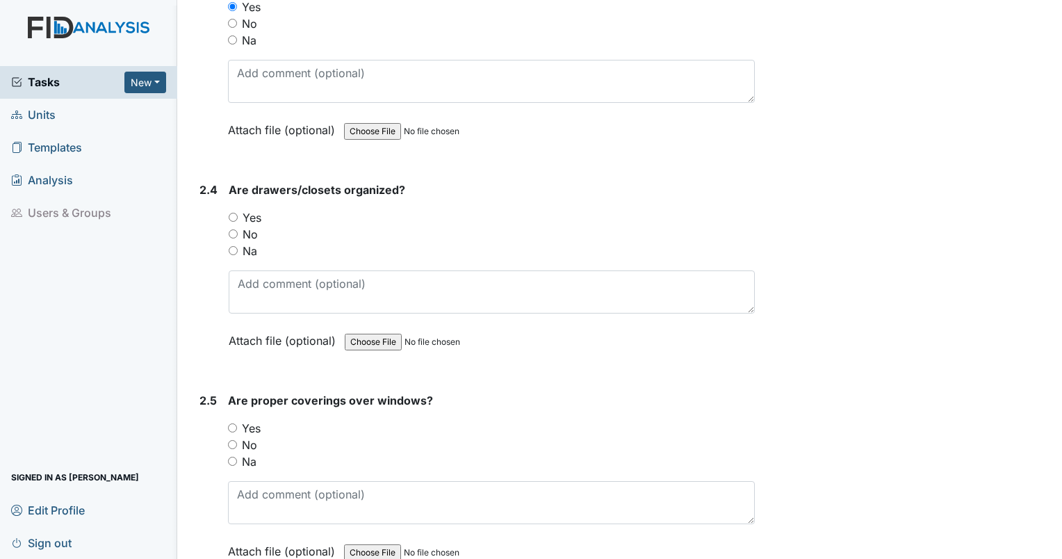
scroll to position [2016, 0]
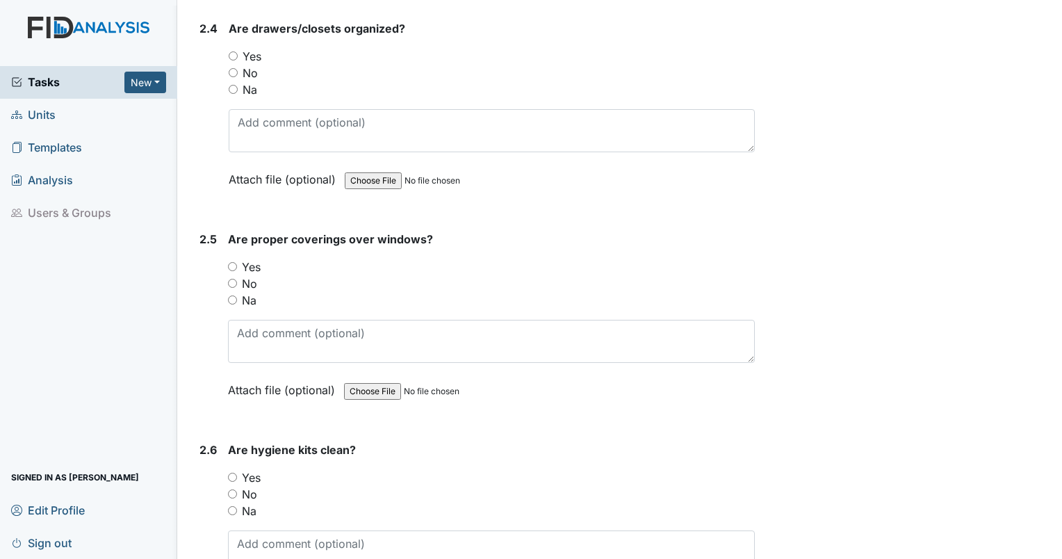
click at [234, 51] on input "Yes" at bounding box center [233, 55] width 9 height 9
radio input "true"
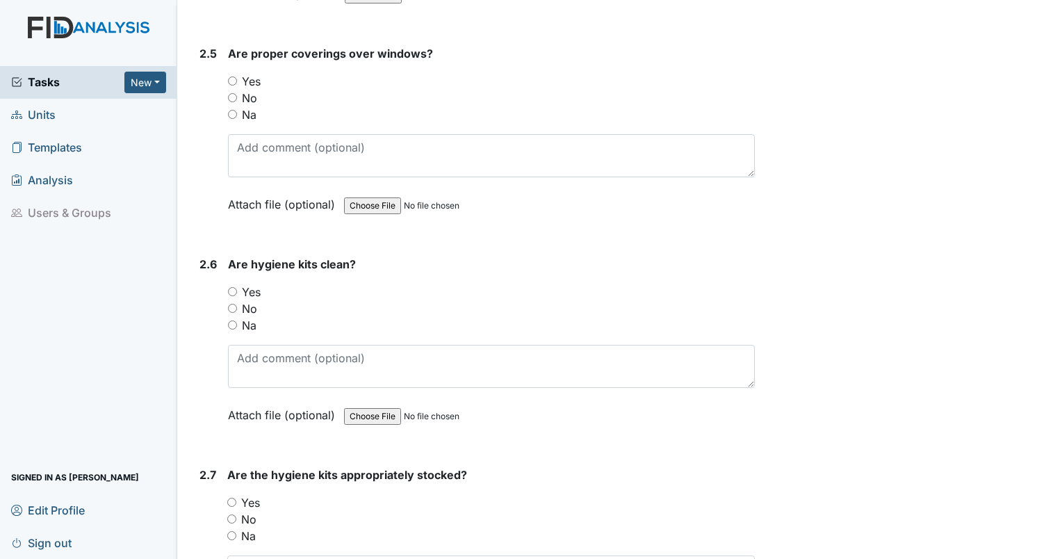
scroll to position [2224, 0]
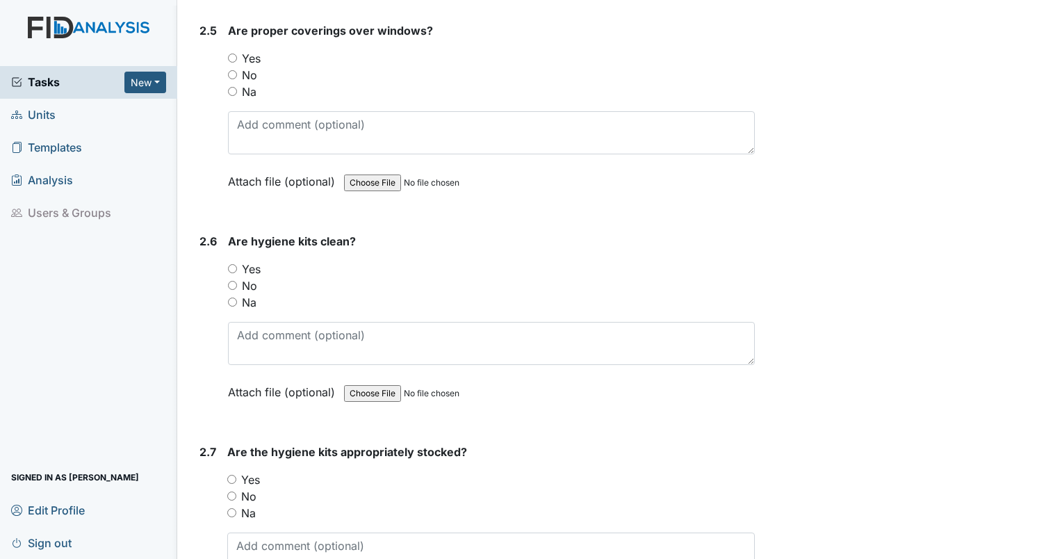
click at [228, 54] on input "Yes" at bounding box center [232, 58] width 9 height 9
radio input "true"
click at [236, 264] on input "Yes" at bounding box center [232, 268] width 9 height 9
radio input "true"
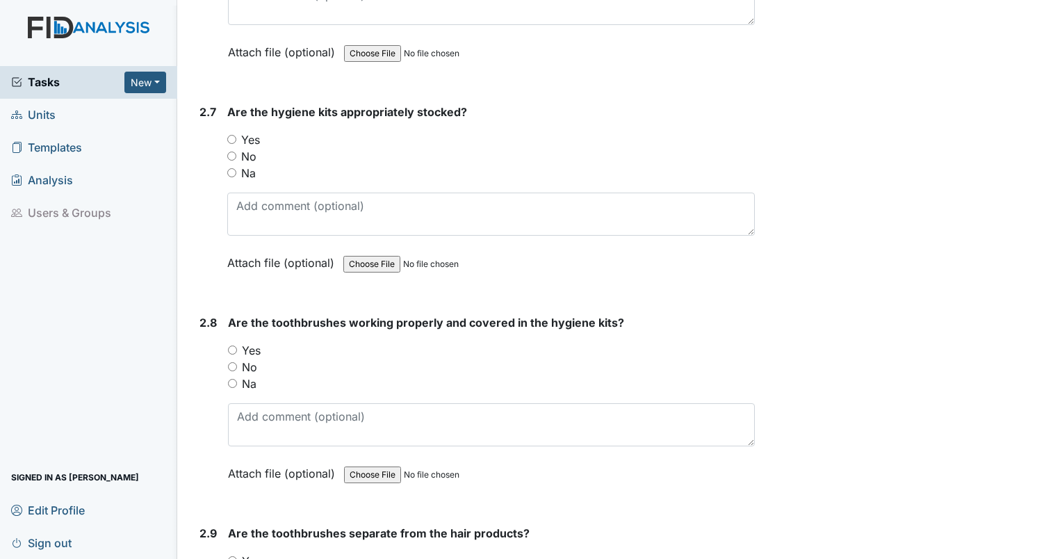
scroll to position [2572, 0]
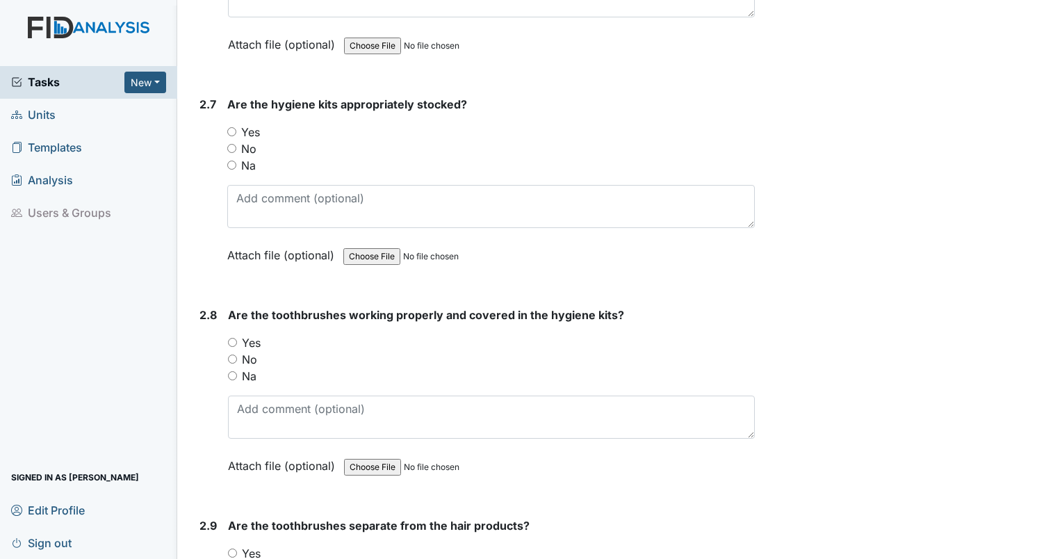
click at [230, 338] on input "Yes" at bounding box center [232, 342] width 9 height 9
radio input "true"
click at [231, 129] on div "Yes" at bounding box center [491, 132] width 528 height 17
click at [228, 127] on input "Yes" at bounding box center [231, 131] width 9 height 9
radio input "true"
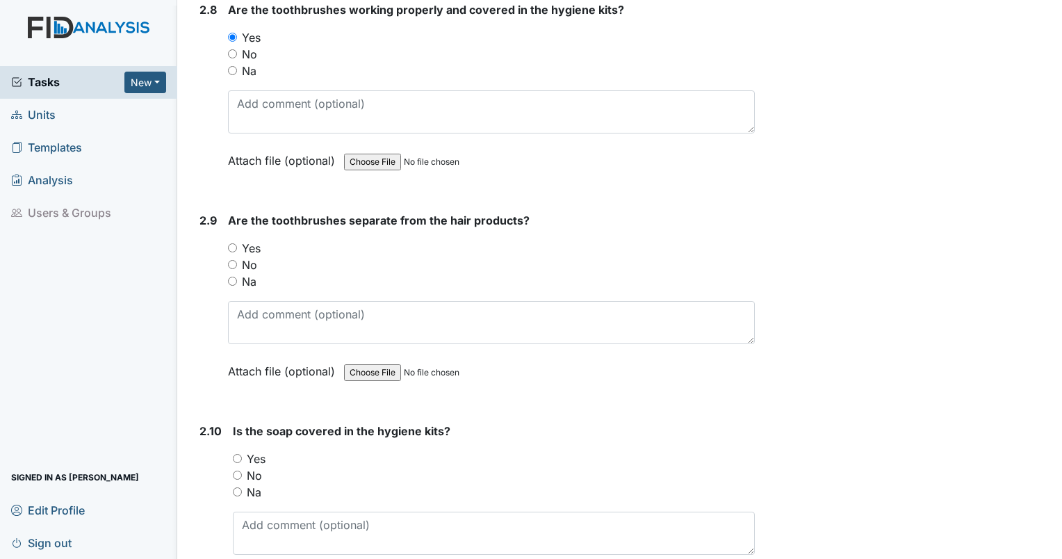
scroll to position [2989, 0]
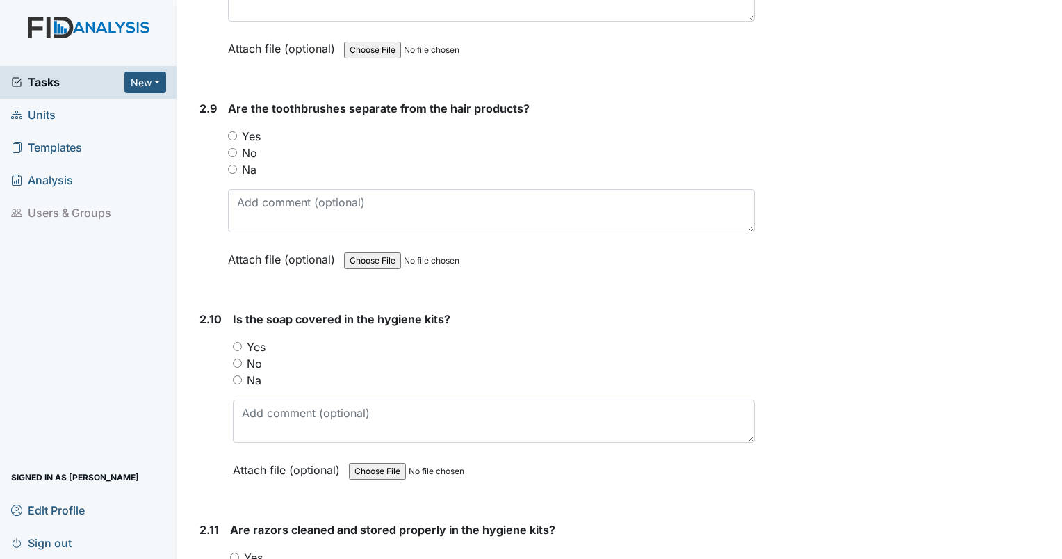
click at [227, 122] on div "2.9 Are the toothbrushes separate from the hair products? You must select one o…" at bounding box center [474, 194] width 561 height 188
click at [231, 131] on input "Yes" at bounding box center [232, 135] width 9 height 9
radio input "true"
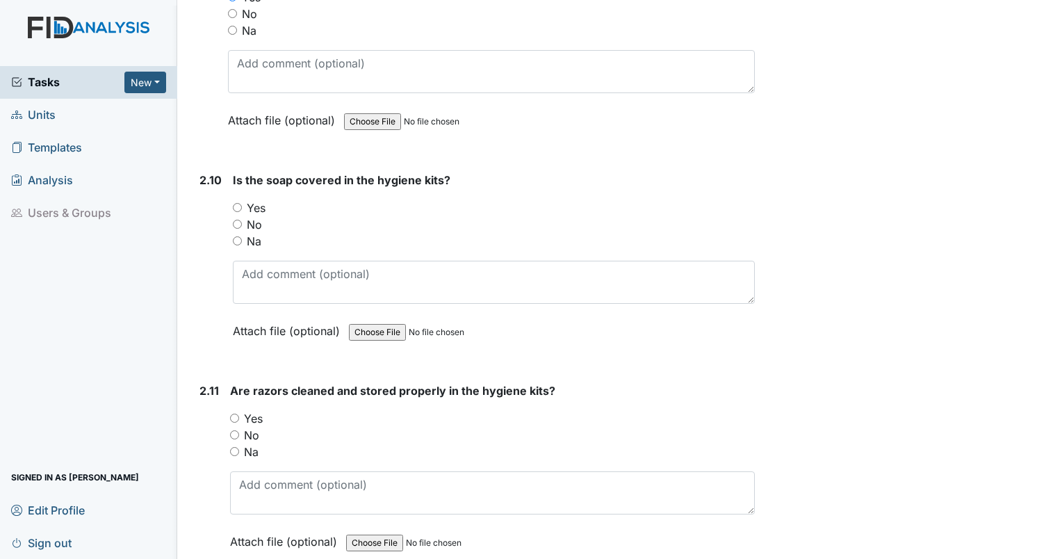
scroll to position [3267, 0]
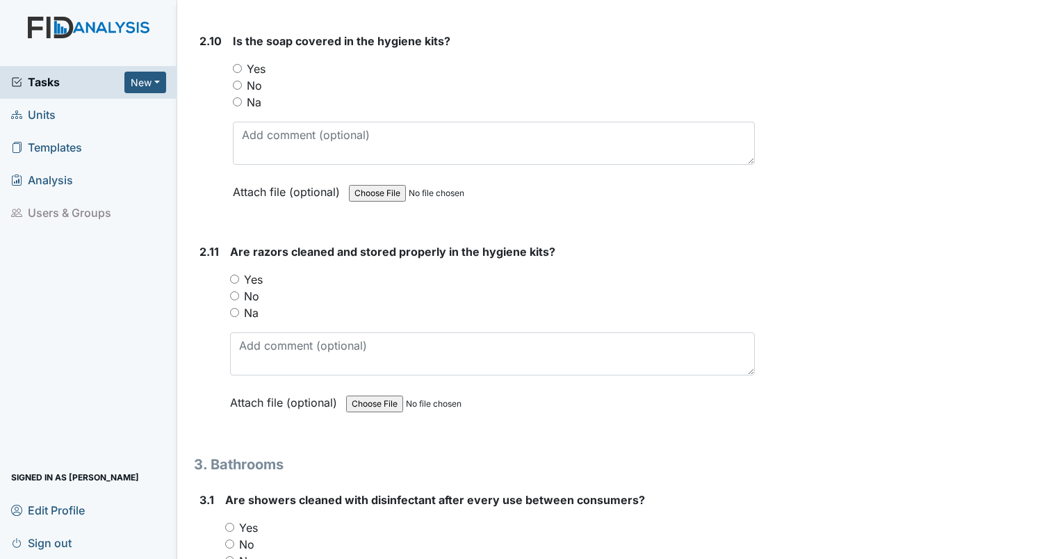
click at [236, 64] on input "Yes" at bounding box center [237, 68] width 9 height 9
radio input "true"
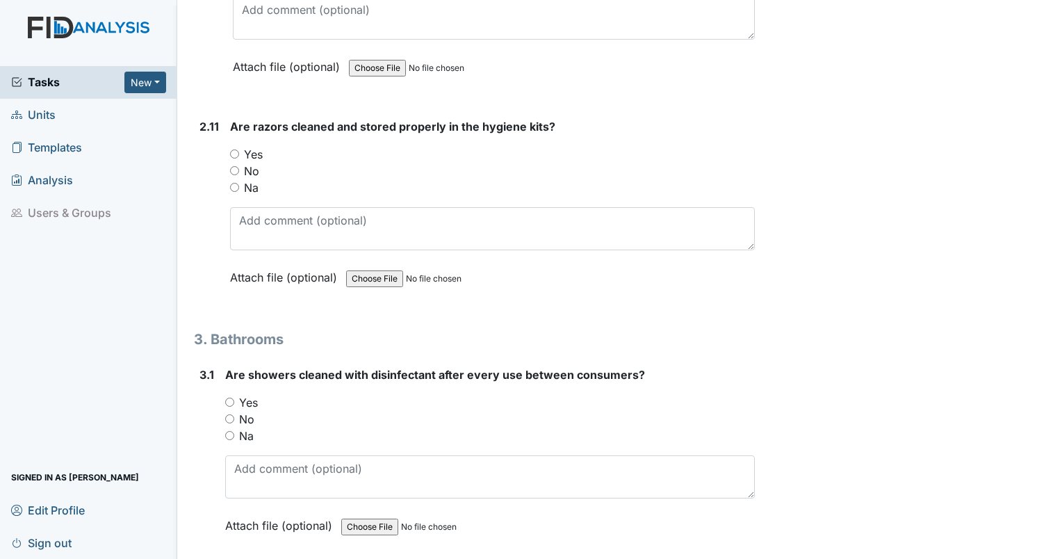
scroll to position [3406, 0]
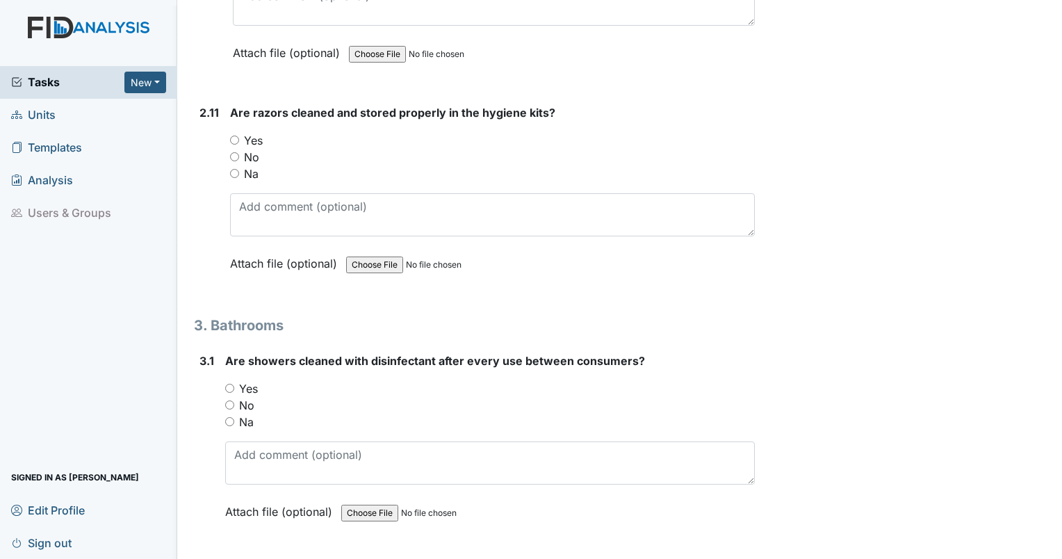
click at [236, 136] on input "Yes" at bounding box center [234, 140] width 9 height 9
radio input "true"
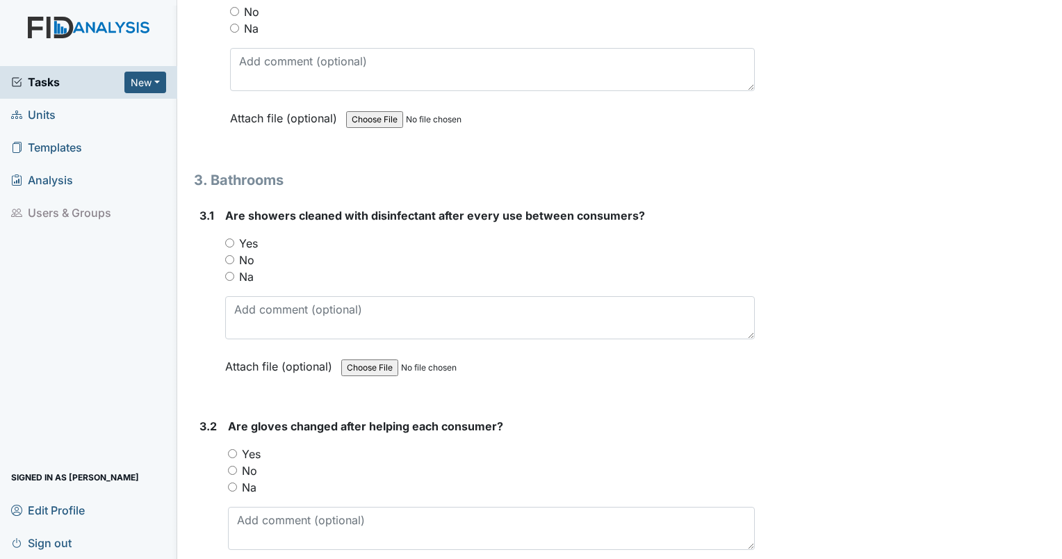
scroll to position [3614, 0]
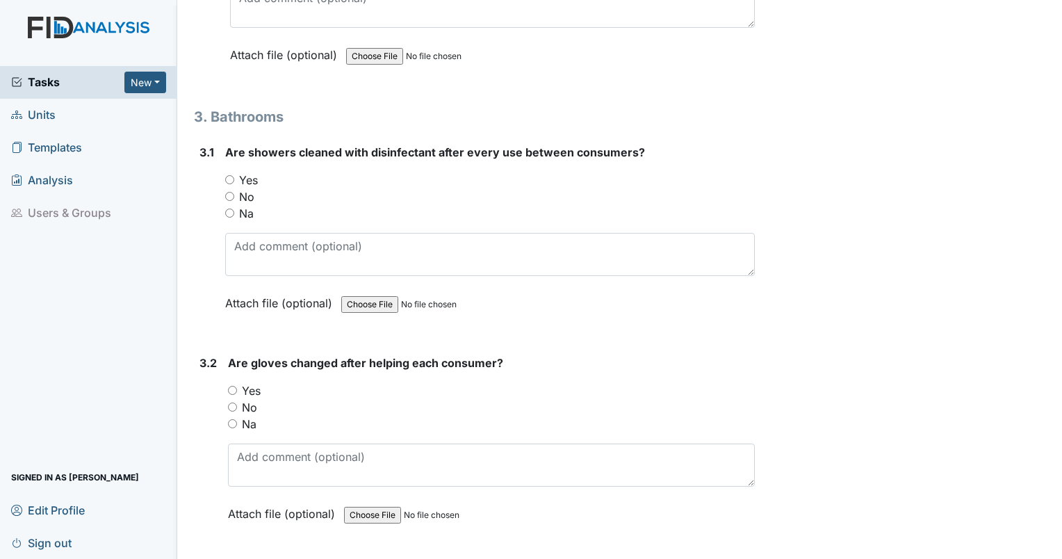
click at [231, 175] on input "Yes" at bounding box center [229, 179] width 9 height 9
radio input "true"
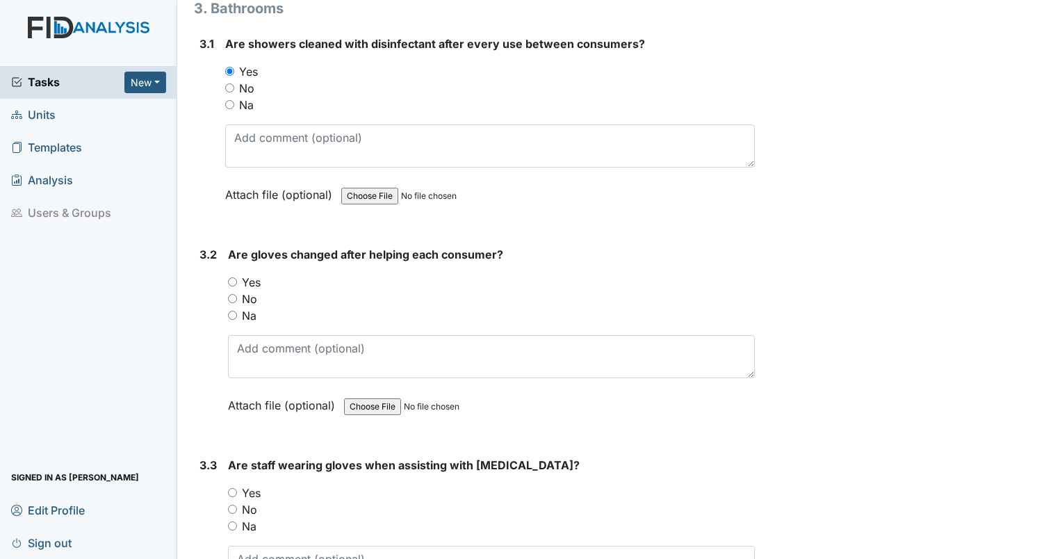
scroll to position [3823, 0]
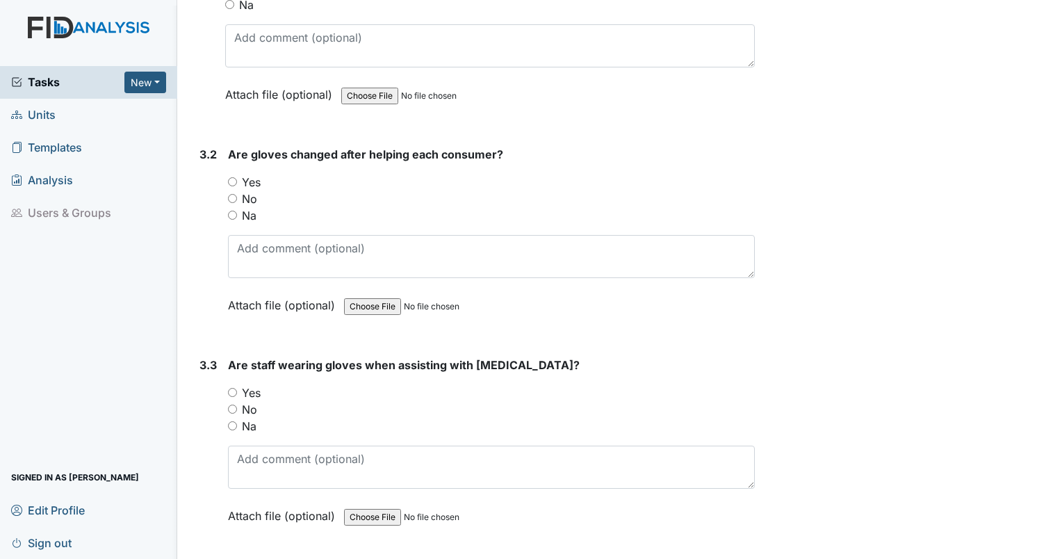
click at [231, 177] on input "Yes" at bounding box center [232, 181] width 9 height 9
radio input "true"
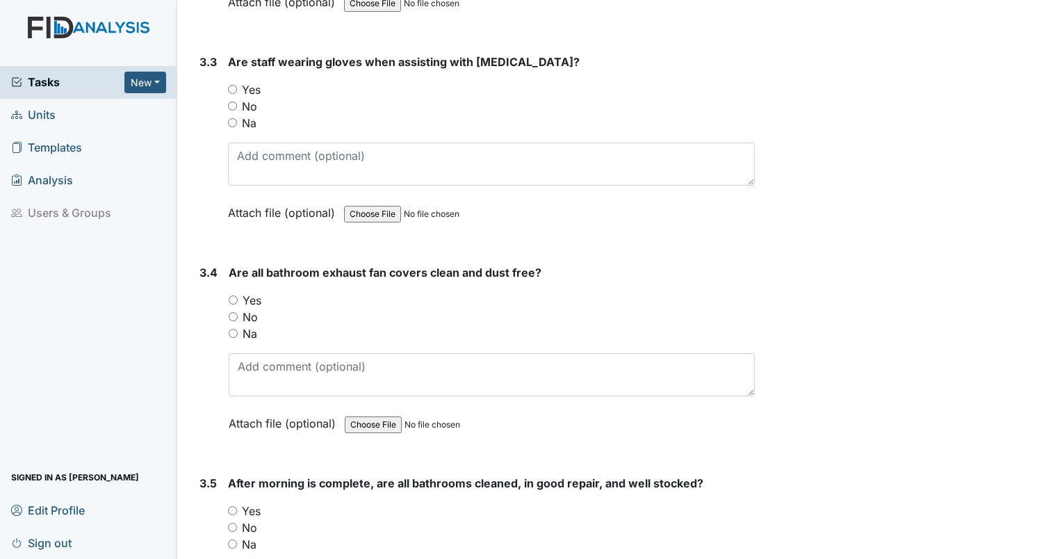
scroll to position [4170, 0]
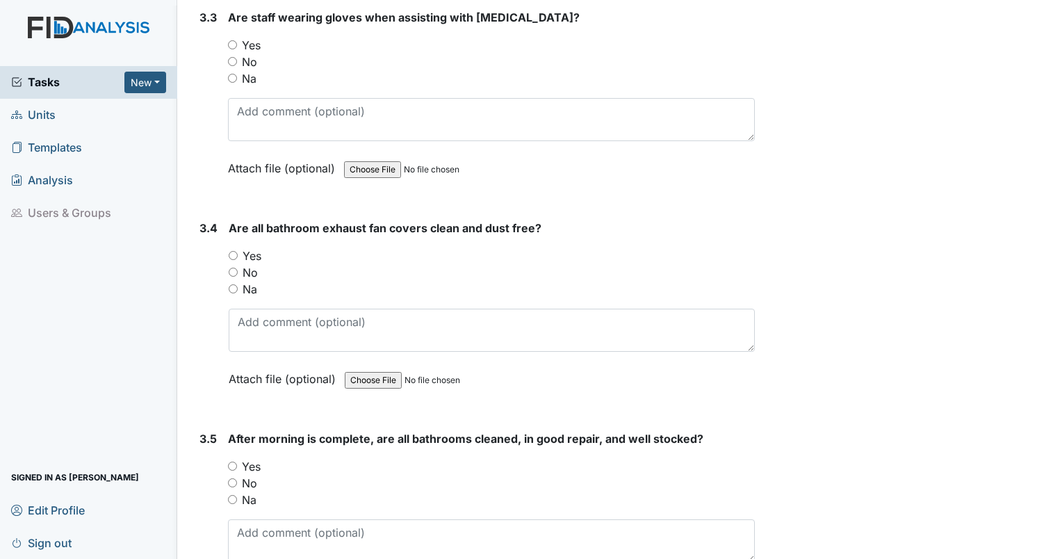
click at [231, 40] on input "Yes" at bounding box center [232, 44] width 9 height 9
radio input "true"
click at [233, 251] on input "Yes" at bounding box center [233, 255] width 9 height 9
radio input "true"
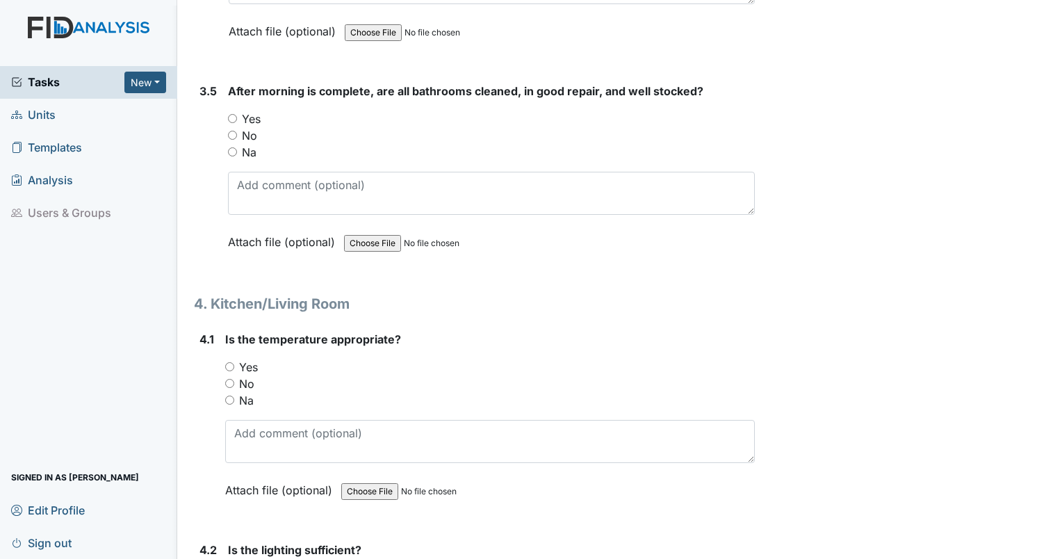
scroll to position [4587, 0]
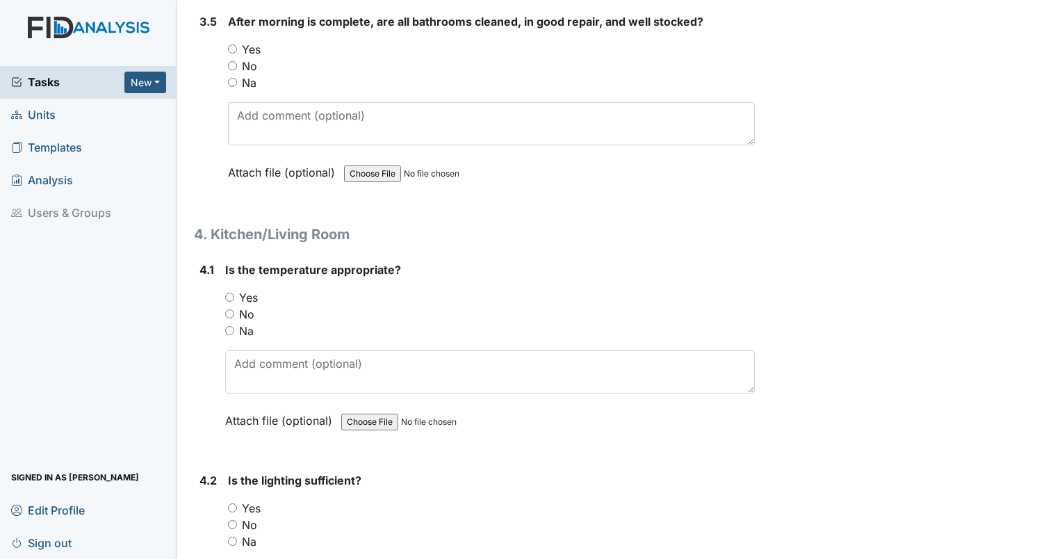
click at [229, 293] on input "Yes" at bounding box center [229, 297] width 9 height 9
radio input "true"
click at [234, 44] on input "Yes" at bounding box center [232, 48] width 9 height 9
radio input "true"
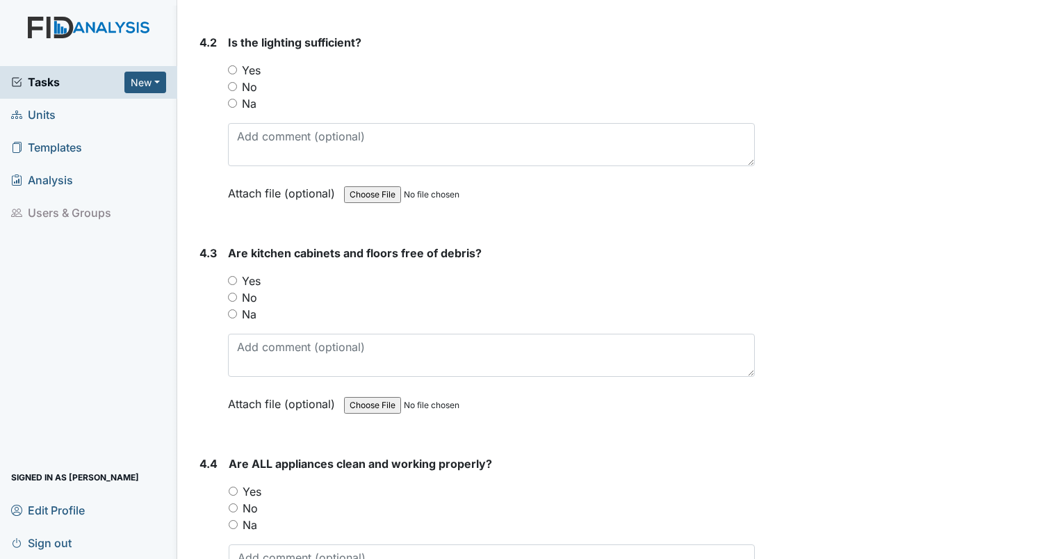
scroll to position [5004, 0]
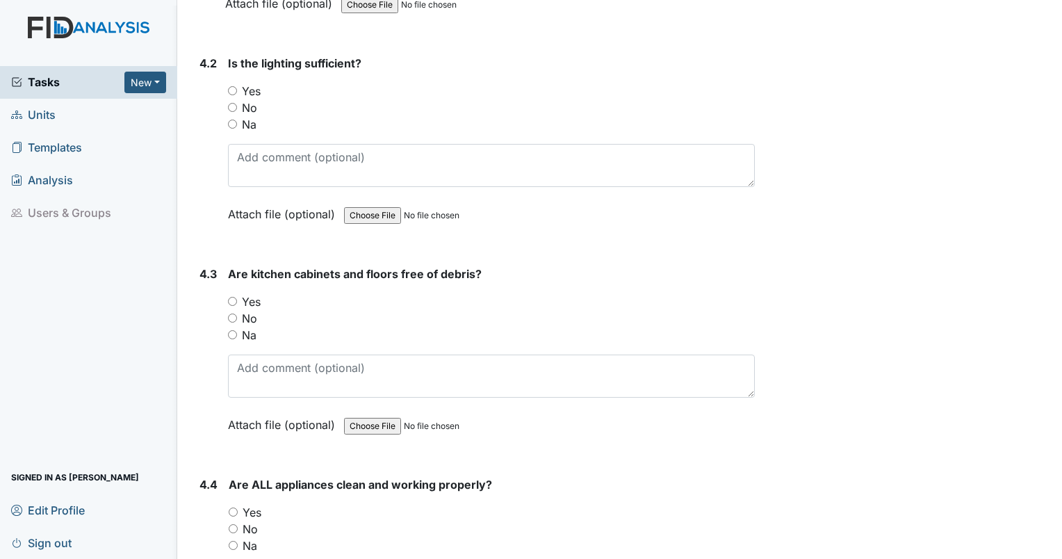
drag, startPoint x: 236, startPoint y: 73, endPoint x: 266, endPoint y: 82, distance: 30.6
click at [238, 83] on div "Yes" at bounding box center [491, 91] width 527 height 17
click at [231, 86] on input "Yes" at bounding box center [232, 90] width 9 height 9
radio input "true"
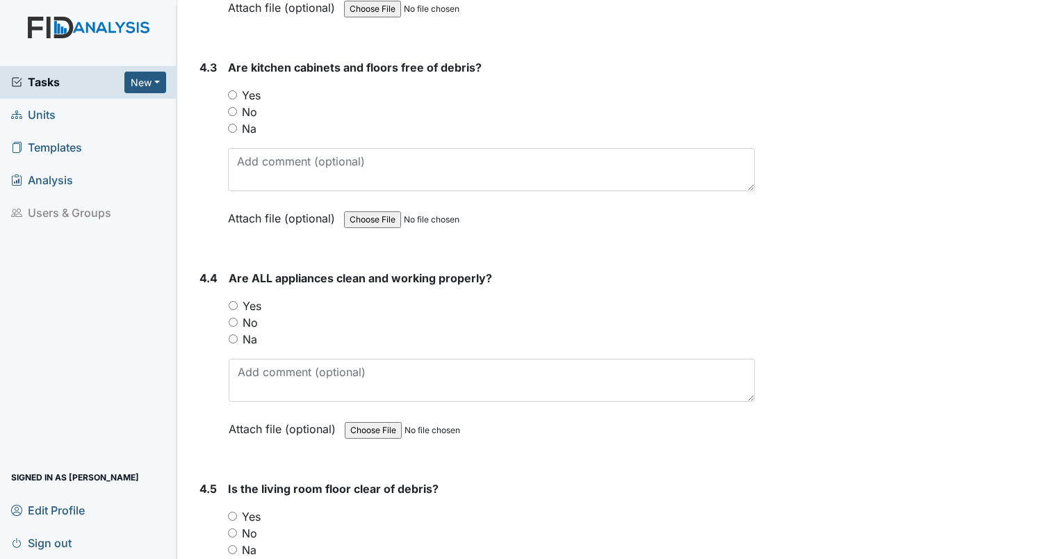
scroll to position [5213, 0]
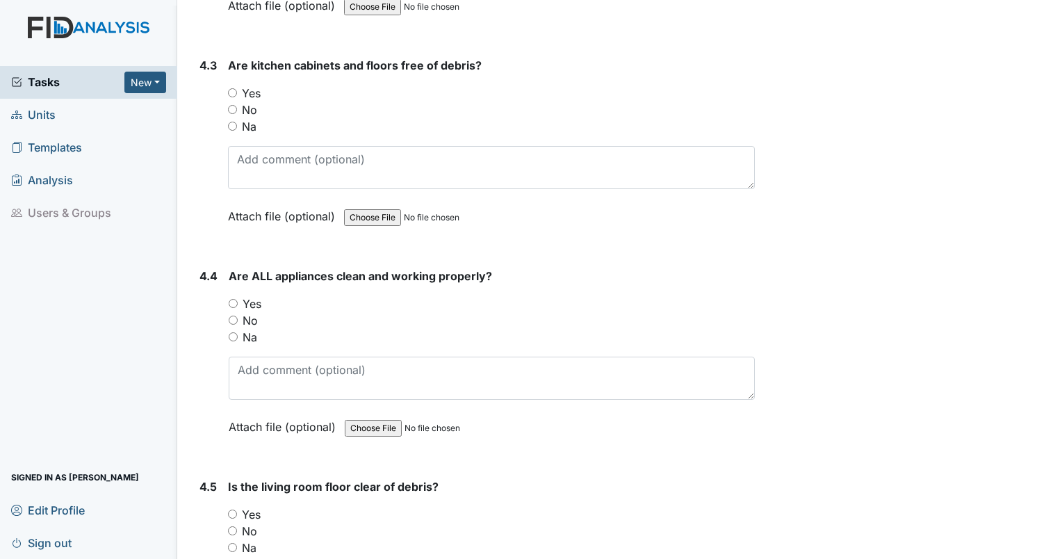
click at [236, 88] on input "Yes" at bounding box center [232, 92] width 9 height 9
radio input "true"
click at [232, 299] on input "Yes" at bounding box center [233, 303] width 9 height 9
radio input "true"
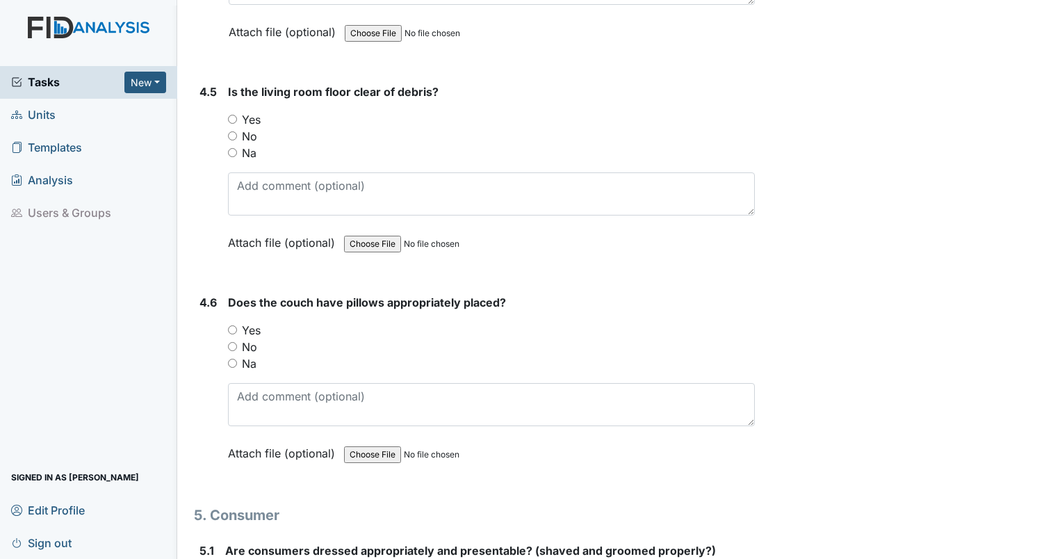
scroll to position [5630, 0]
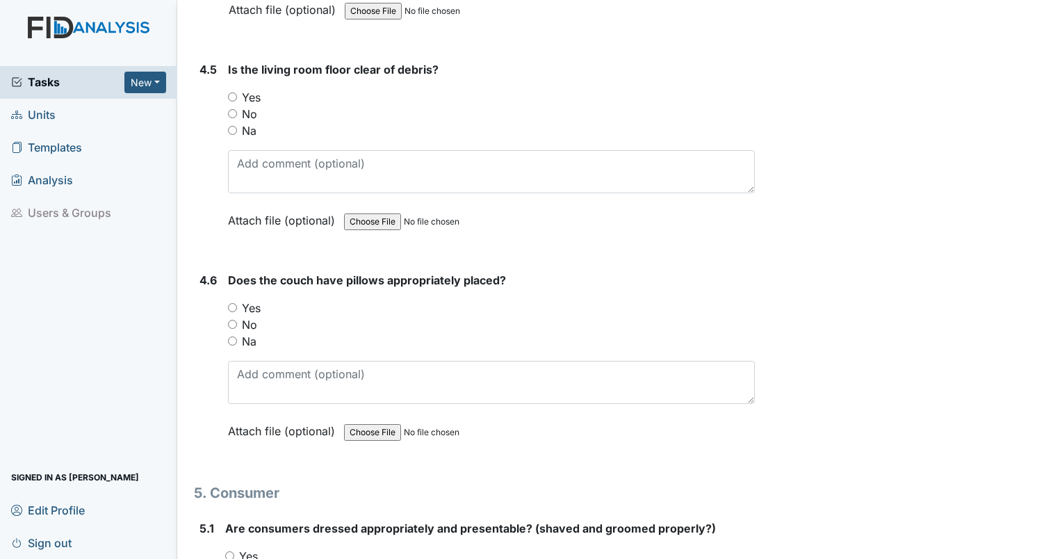
click at [232, 92] on input "Yes" at bounding box center [232, 96] width 9 height 9
radio input "true"
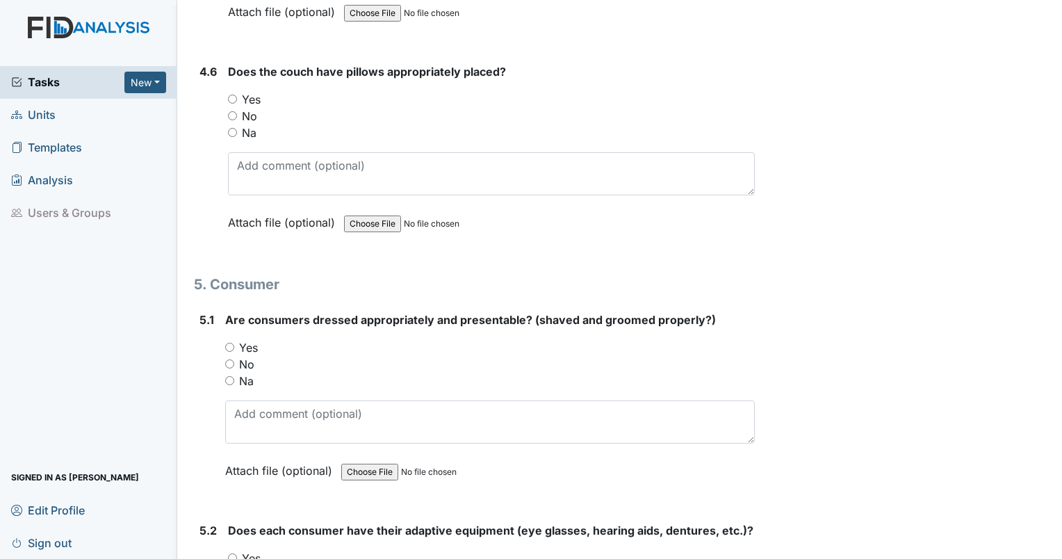
click at [234, 95] on input "Yes" at bounding box center [232, 99] width 9 height 9
radio input "true"
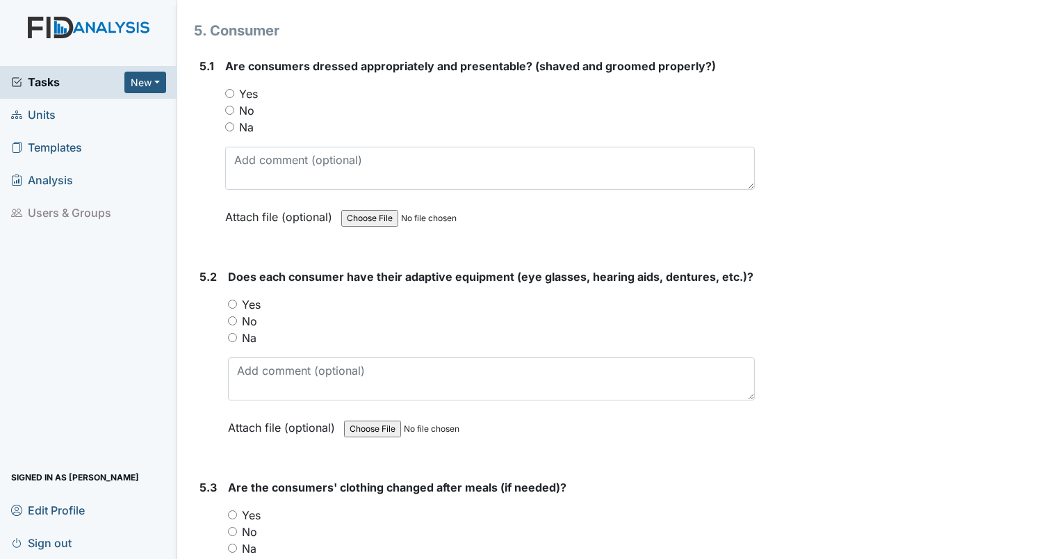
scroll to position [6116, 0]
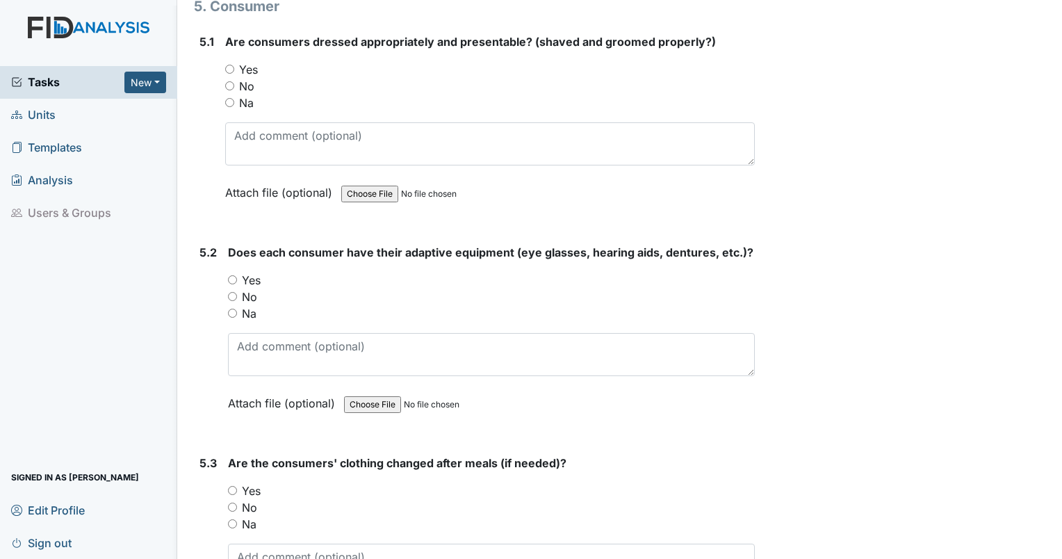
click at [229, 275] on input "Yes" at bounding box center [232, 279] width 9 height 9
radio input "true"
click at [227, 65] on input "Yes" at bounding box center [229, 69] width 9 height 9
radio input "true"
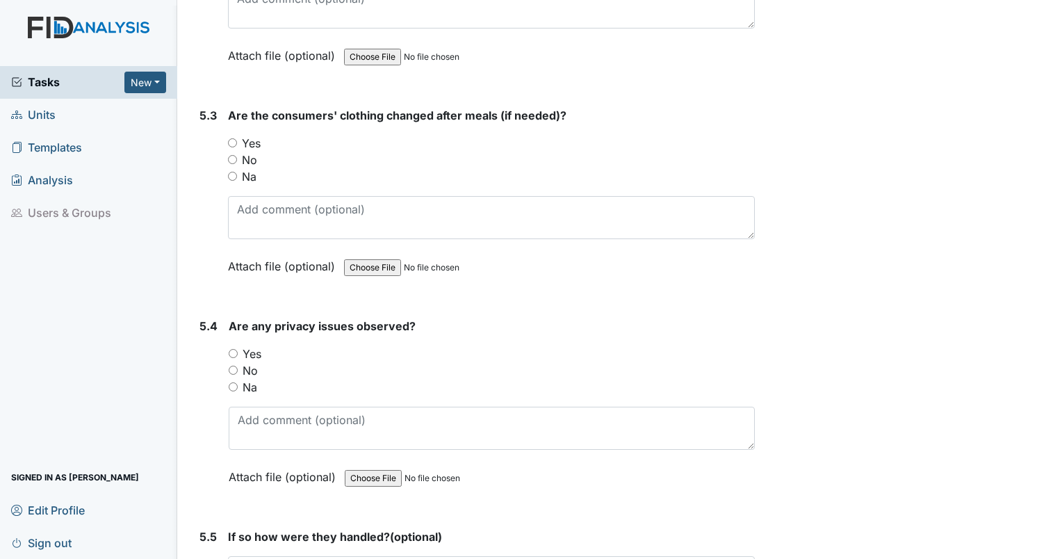
scroll to position [6533, 0]
